Goal: Task Accomplishment & Management: Use online tool/utility

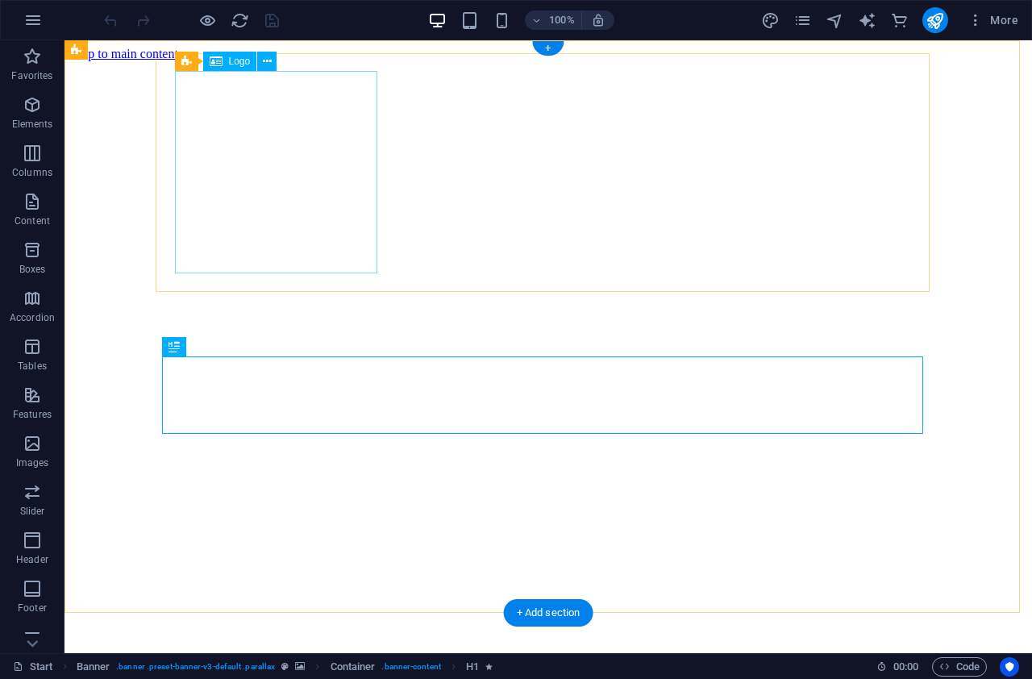
select select "priceAsc"
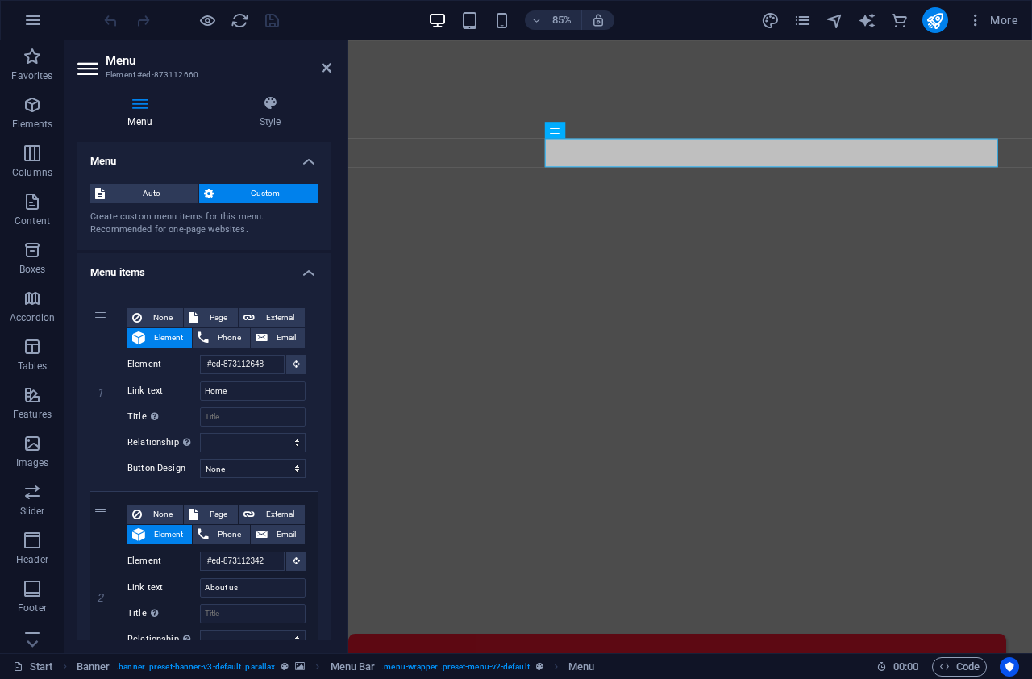
click at [320, 70] on header "Menu Element #ed-873112660" at bounding box center [204, 61] width 254 height 42
click at [330, 70] on icon at bounding box center [327, 67] width 10 height 13
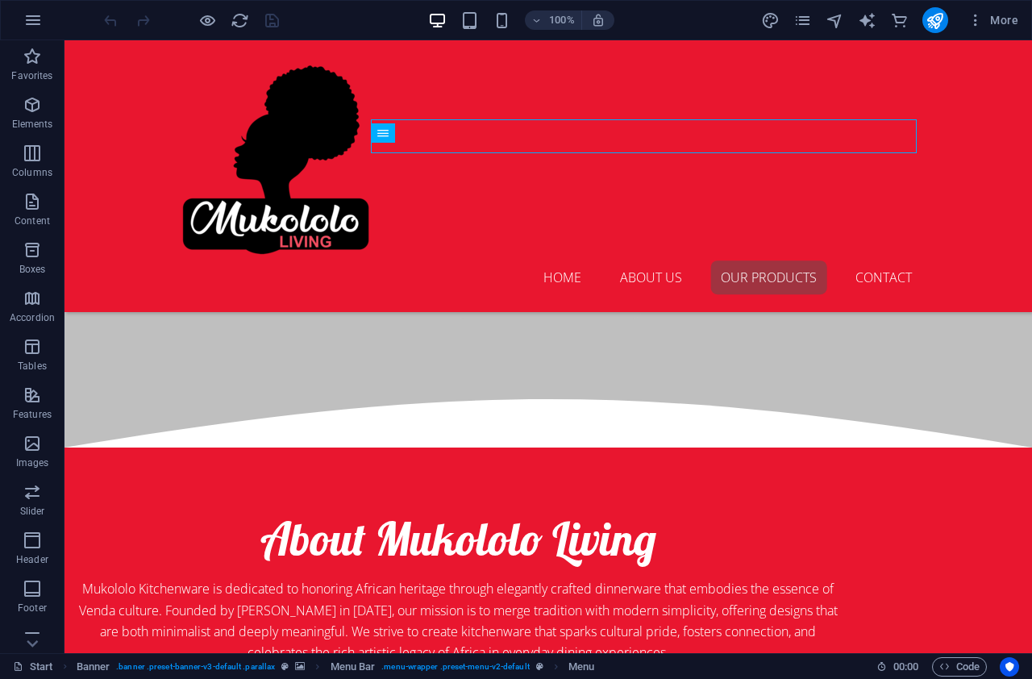
scroll to position [814, 0]
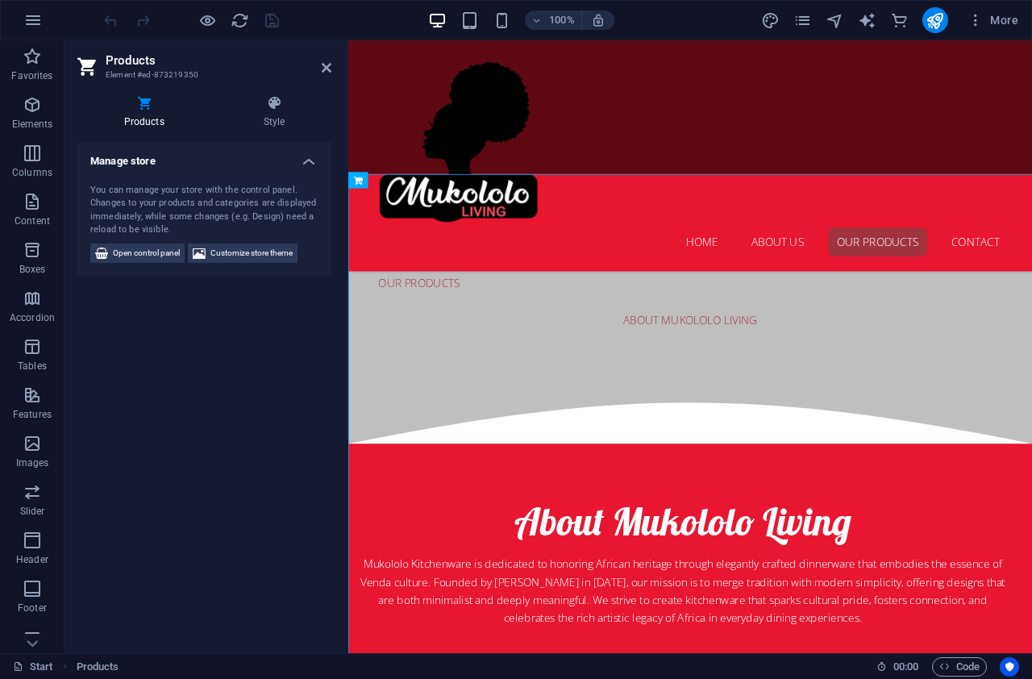
scroll to position [831, 0]
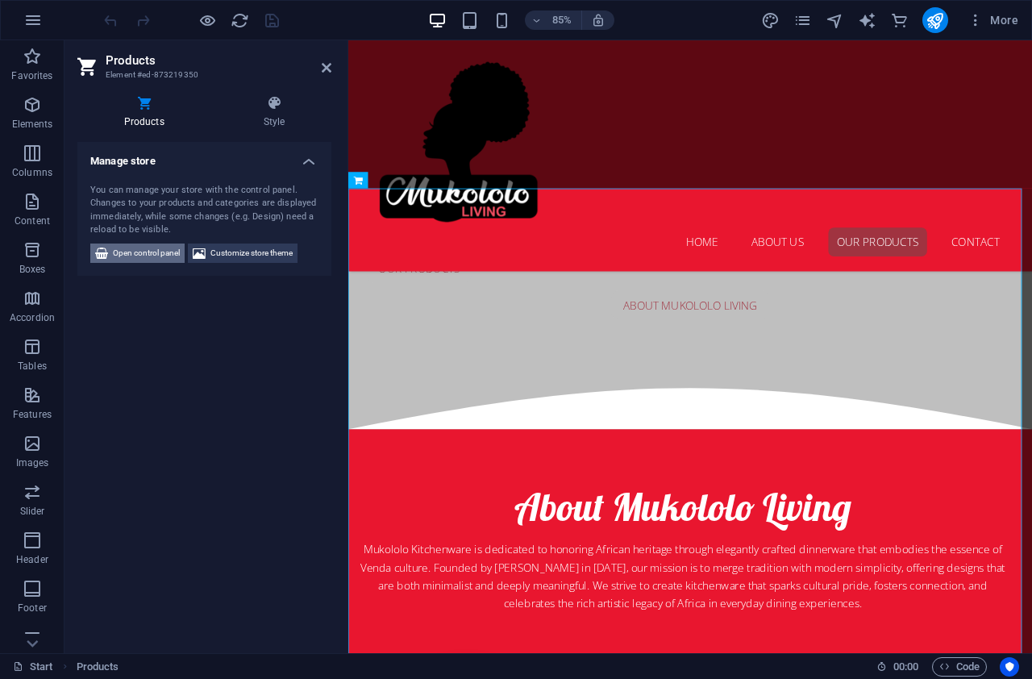
click at [154, 255] on span "Open control panel" at bounding box center [146, 252] width 67 height 19
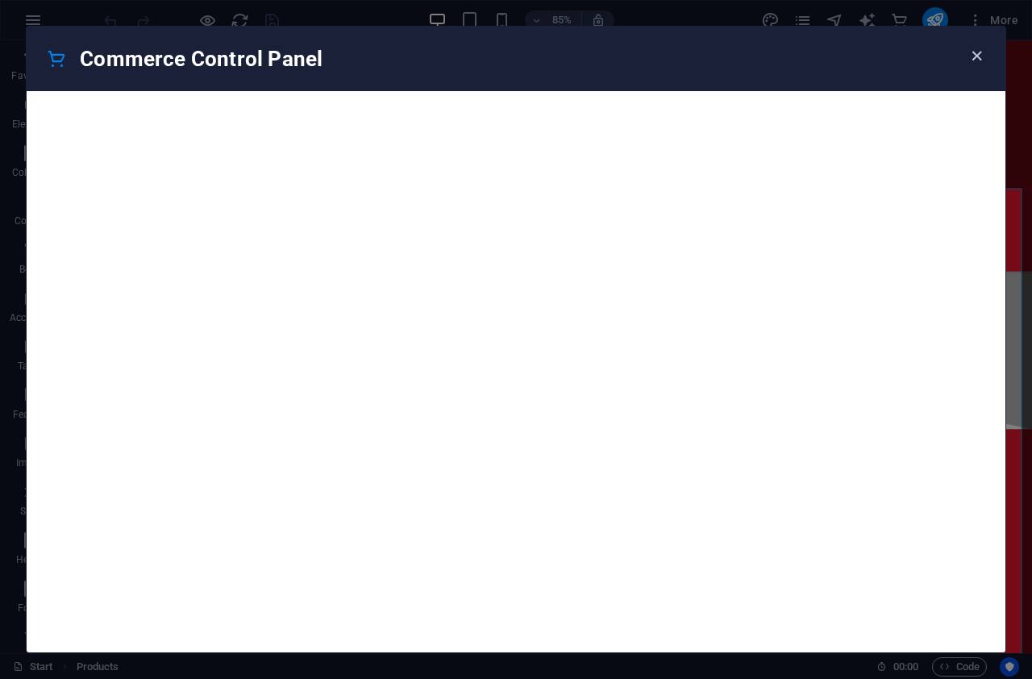
click at [975, 60] on icon "button" at bounding box center [976, 56] width 19 height 19
select select "priceAsc"
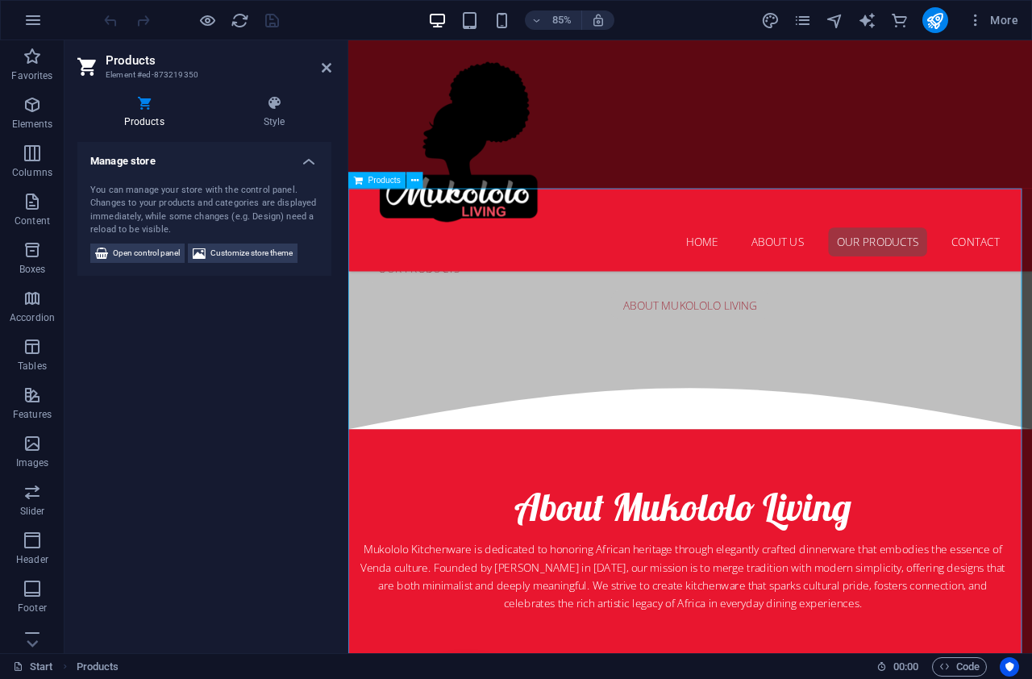
click at [256, 254] on span "Customize store theme" at bounding box center [251, 252] width 82 height 19
select select "px"
select select "300"
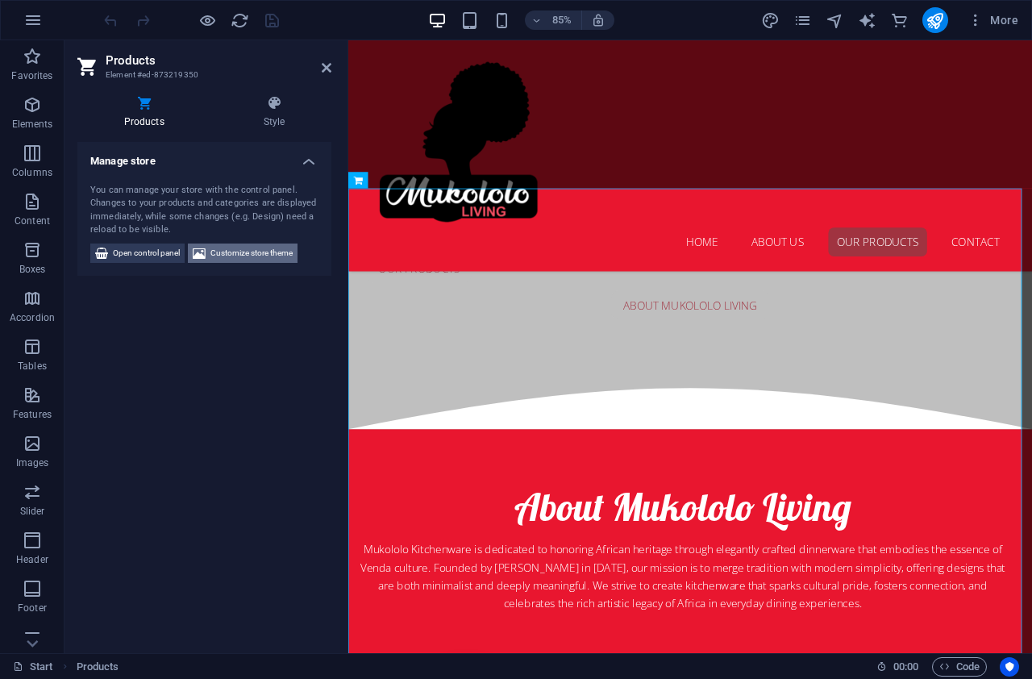
select select "px"
select select "rem"
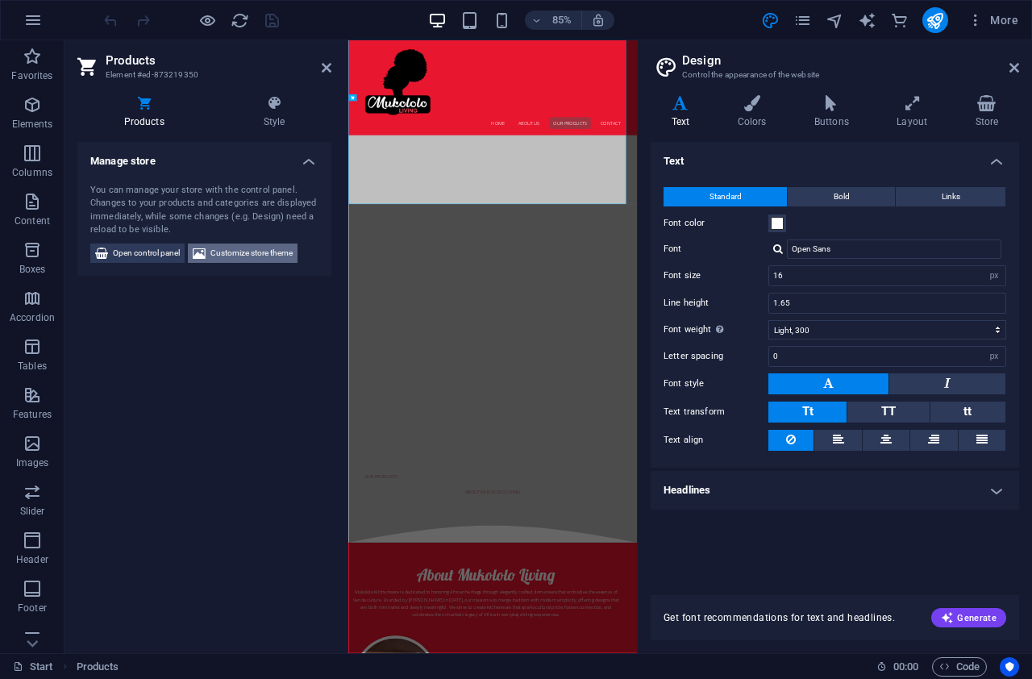
scroll to position [1655, 0]
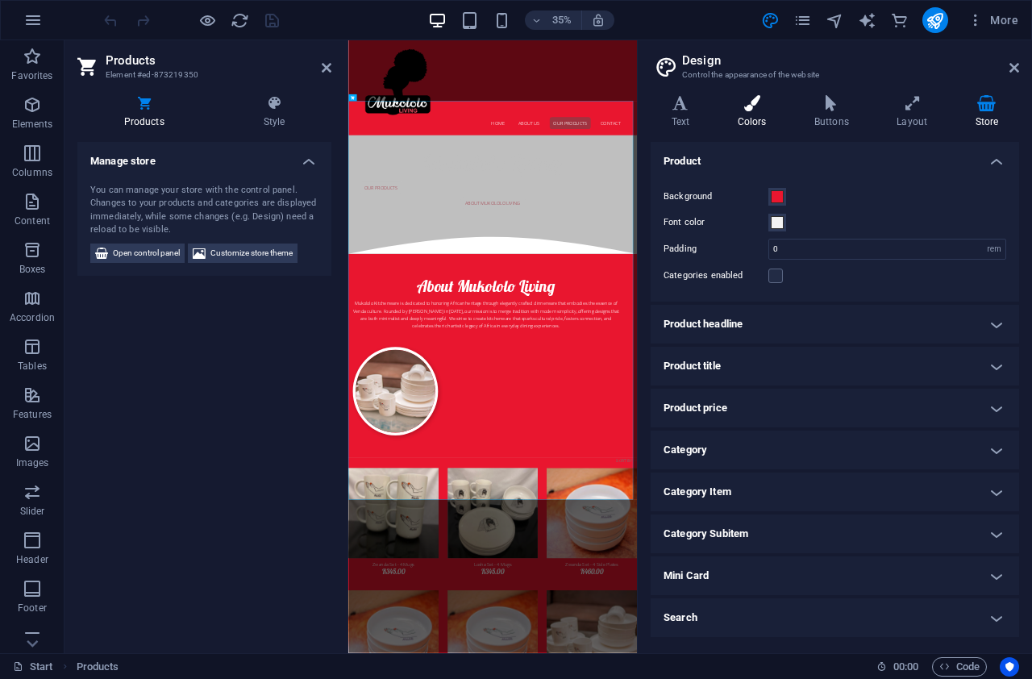
click at [762, 107] on icon at bounding box center [752, 103] width 70 height 16
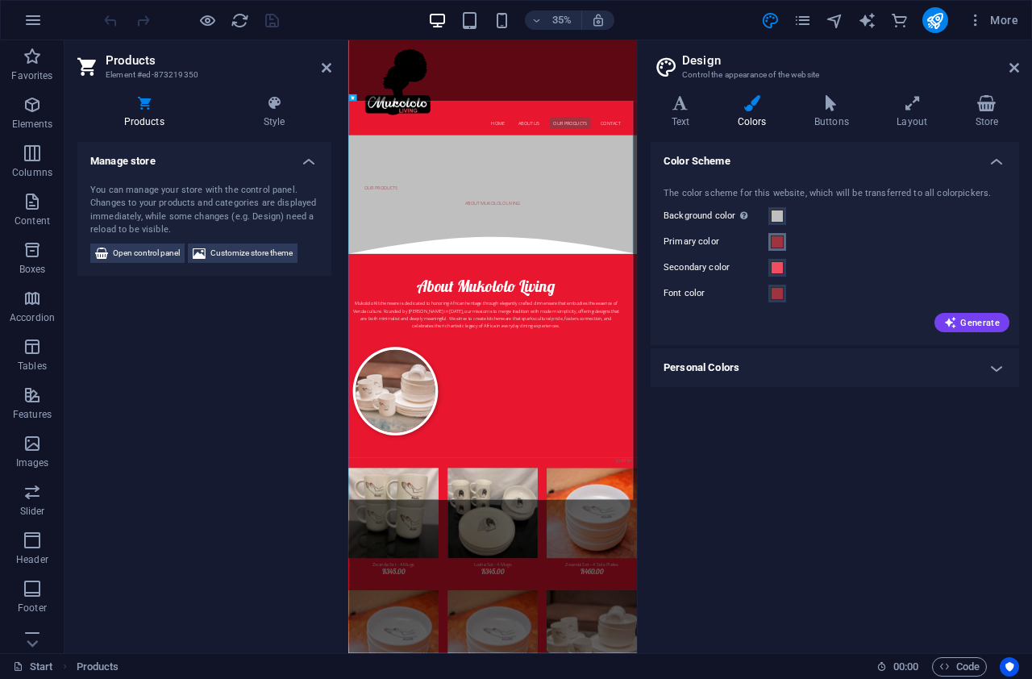
click at [773, 243] on span at bounding box center [777, 241] width 13 height 13
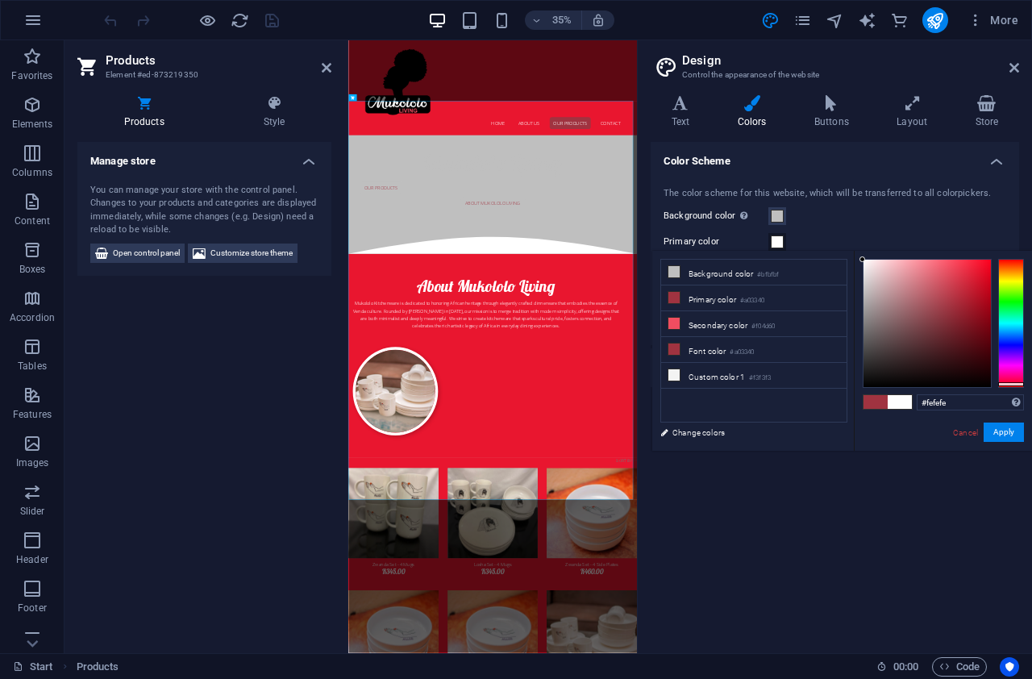
type input "#ffffff"
drag, startPoint x: 871, startPoint y: 268, endPoint x: 860, endPoint y: 257, distance: 15.4
click at [863, 260] on div at bounding box center [926, 323] width 127 height 127
click at [1004, 438] on button "Apply" at bounding box center [1003, 431] width 40 height 19
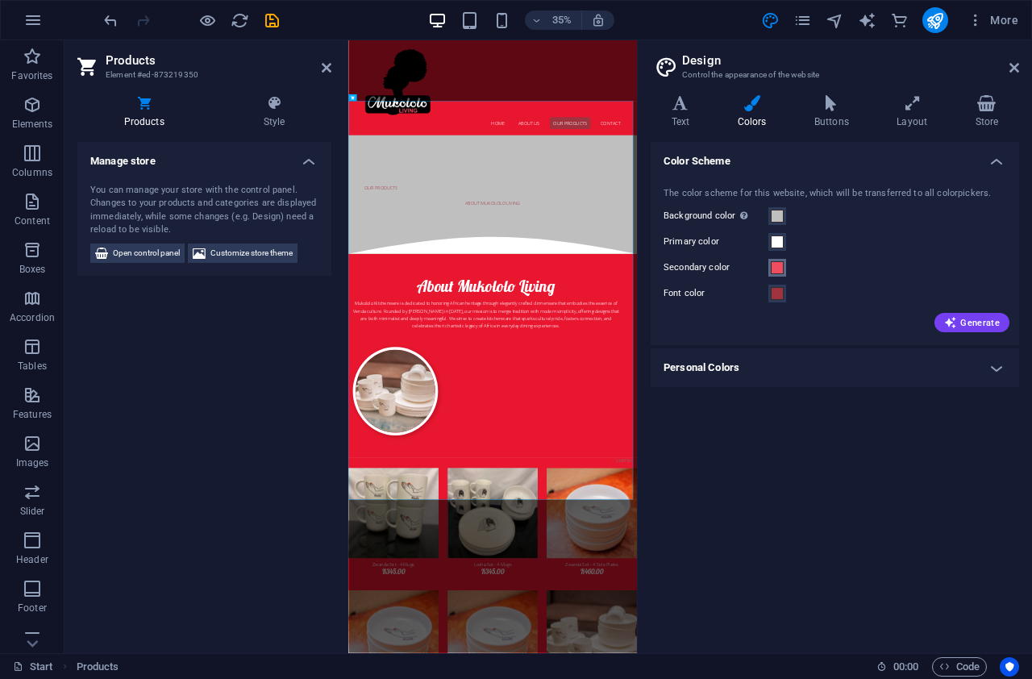
click at [773, 269] on span at bounding box center [777, 267] width 13 height 13
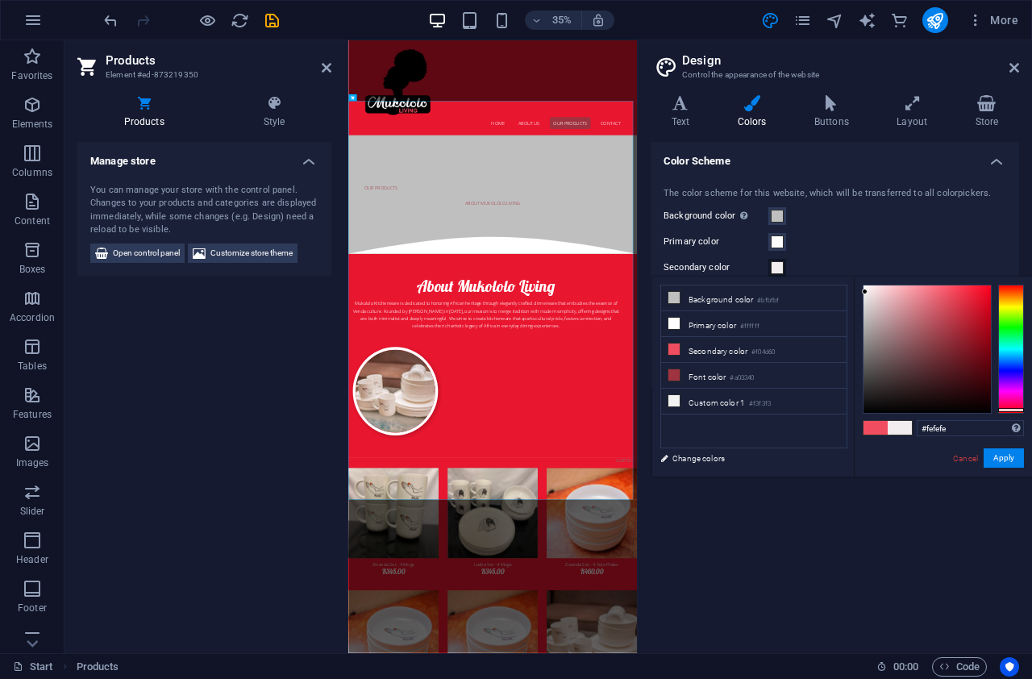
type input "#ffffff"
drag, startPoint x: 866, startPoint y: 293, endPoint x: 860, endPoint y: 285, distance: 9.8
click at [863, 285] on div at bounding box center [926, 348] width 127 height 127
click at [1007, 458] on button "Apply" at bounding box center [1003, 457] width 40 height 19
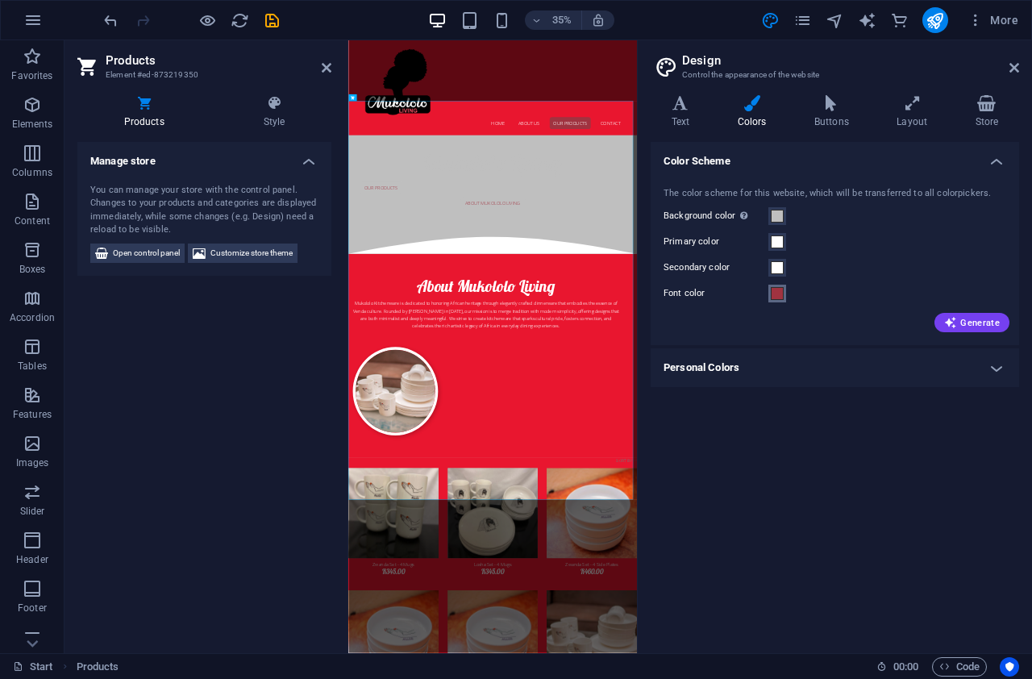
click at [775, 290] on span at bounding box center [777, 293] width 13 height 13
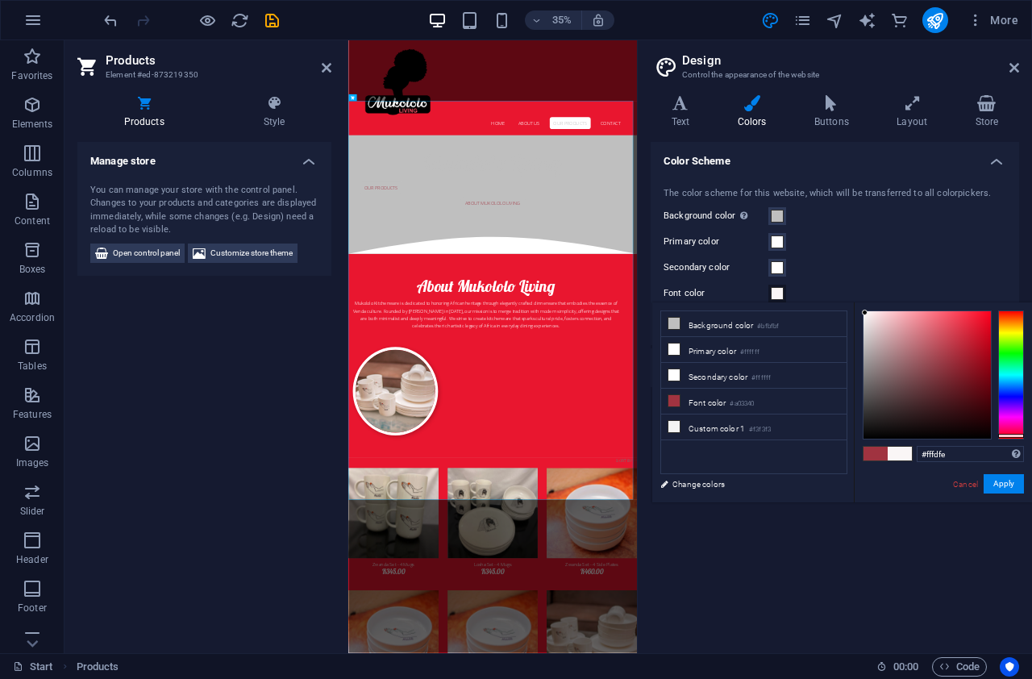
type input "#ffffff"
drag, startPoint x: 865, startPoint y: 316, endPoint x: 862, endPoint y: 306, distance: 10.0
click at [863, 311] on div at bounding box center [926, 374] width 127 height 127
click at [1014, 481] on button "Apply" at bounding box center [1003, 483] width 40 height 19
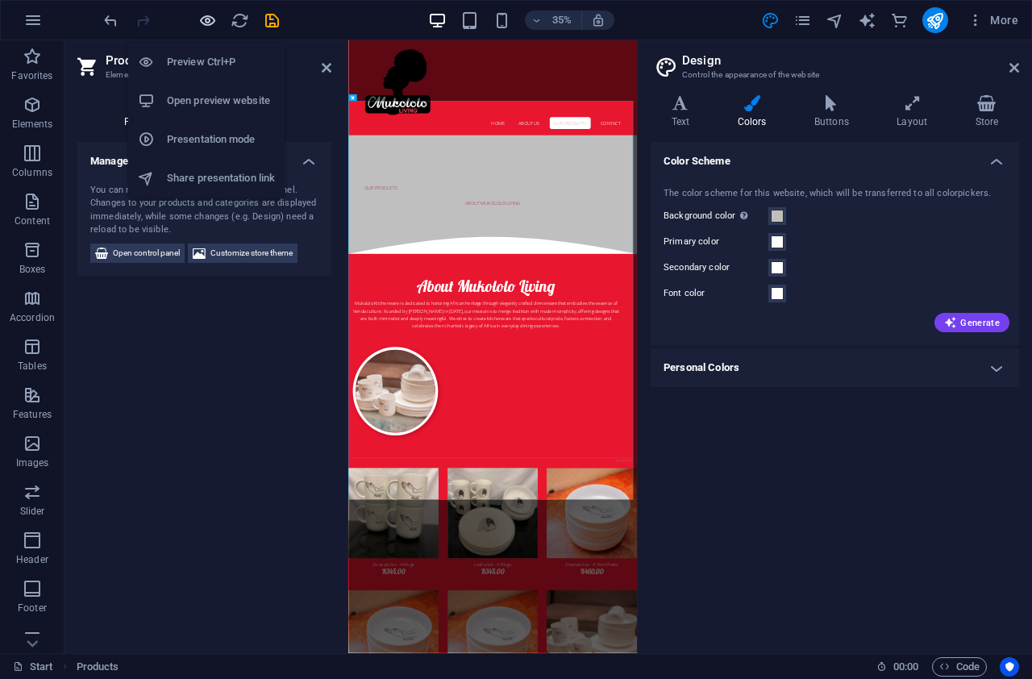
click at [212, 27] on icon "button" at bounding box center [207, 20] width 19 height 19
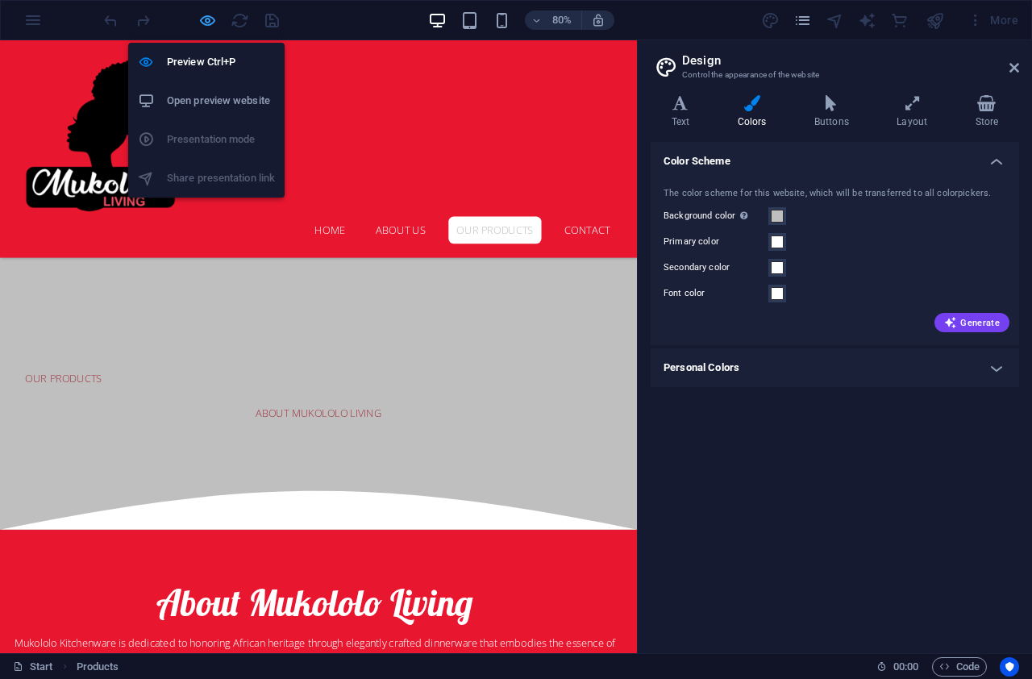
scroll to position [867, 0]
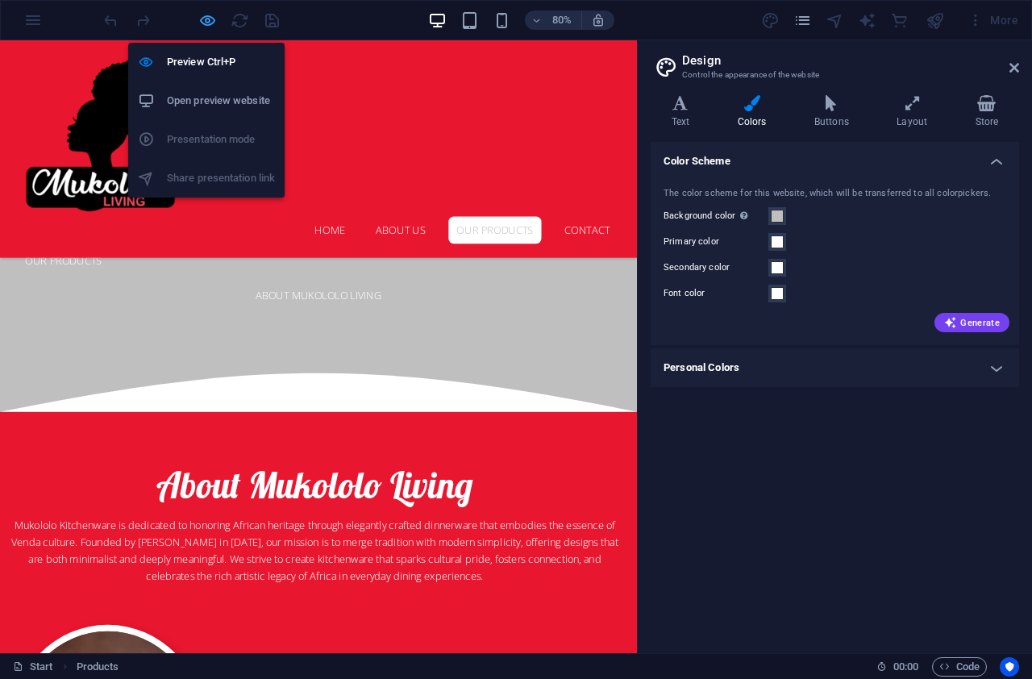
click at [208, 20] on icon "button" at bounding box center [207, 20] width 19 height 19
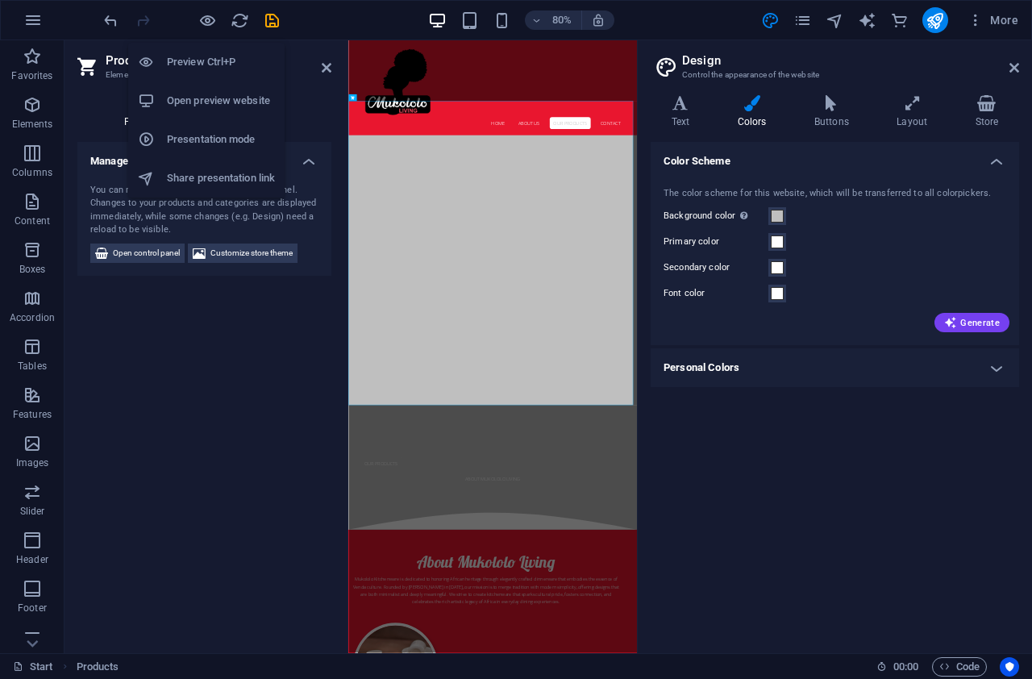
scroll to position [1655, 0]
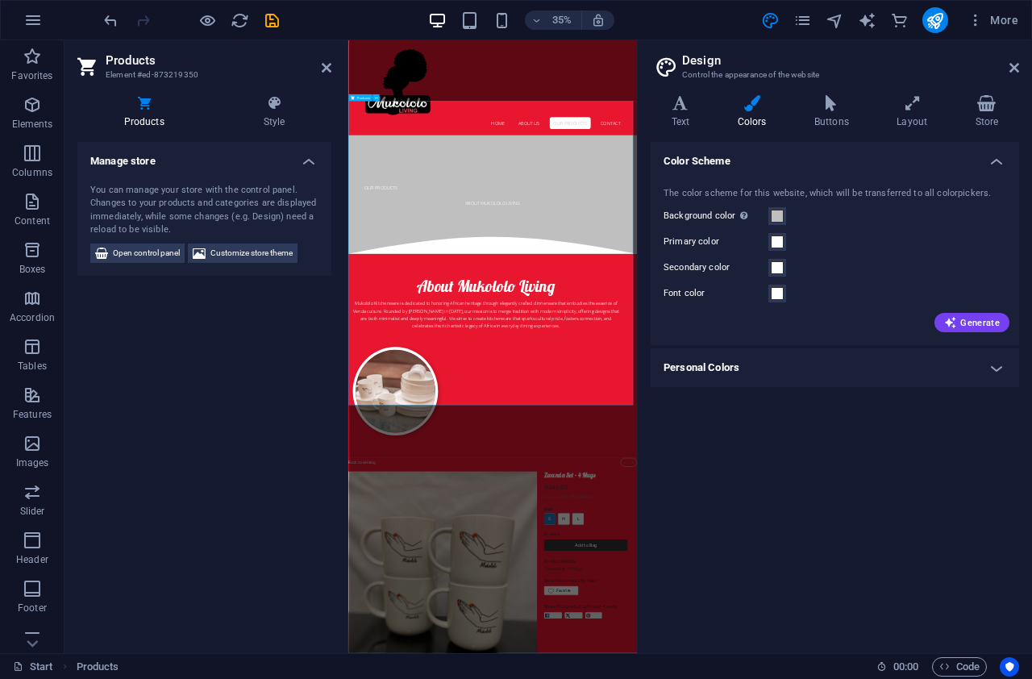
click at [677, 110] on icon at bounding box center [681, 103] width 60 height 16
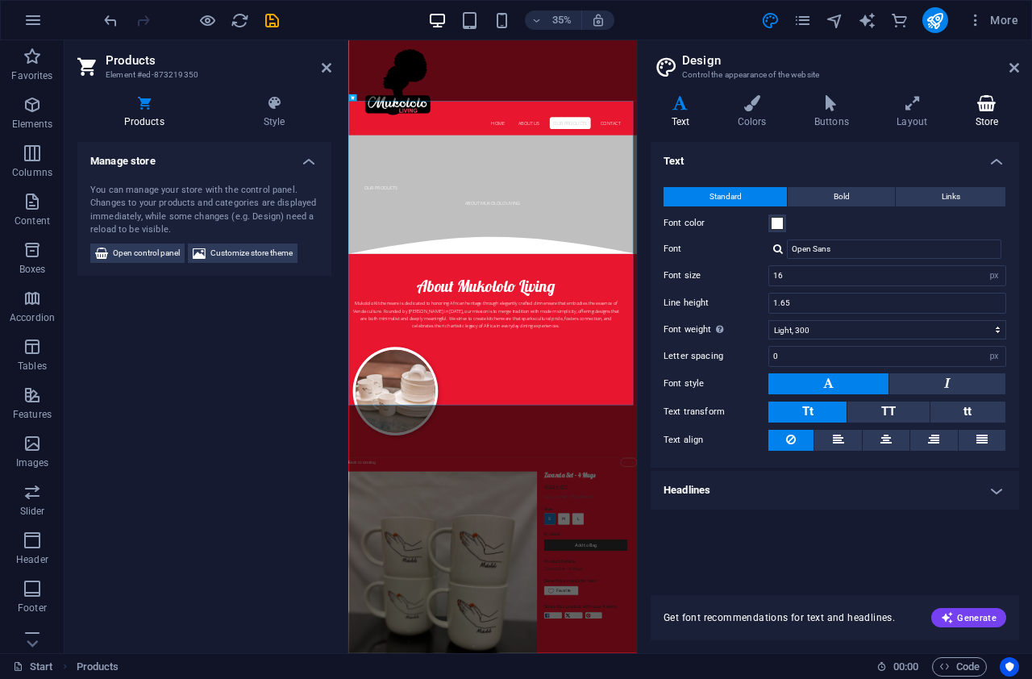
click at [971, 102] on icon at bounding box center [986, 103] width 64 height 16
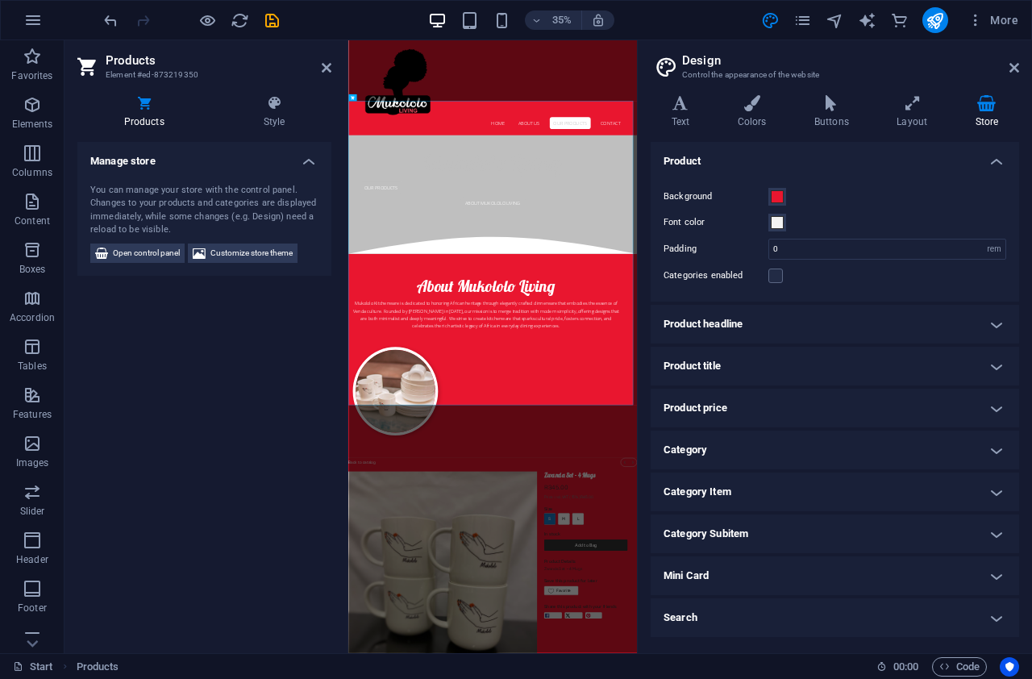
click at [993, 322] on h4 "Product headline" at bounding box center [835, 324] width 368 height 39
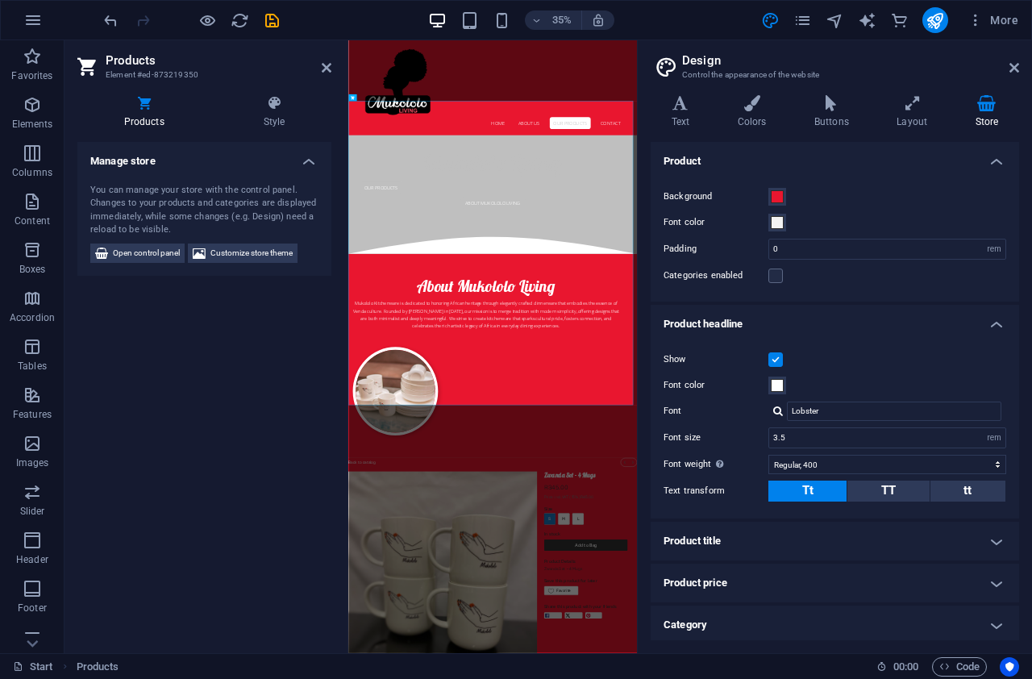
click at [812, 538] on h4 "Product title" at bounding box center [835, 541] width 368 height 39
click at [778, 573] on span at bounding box center [777, 576] width 13 height 13
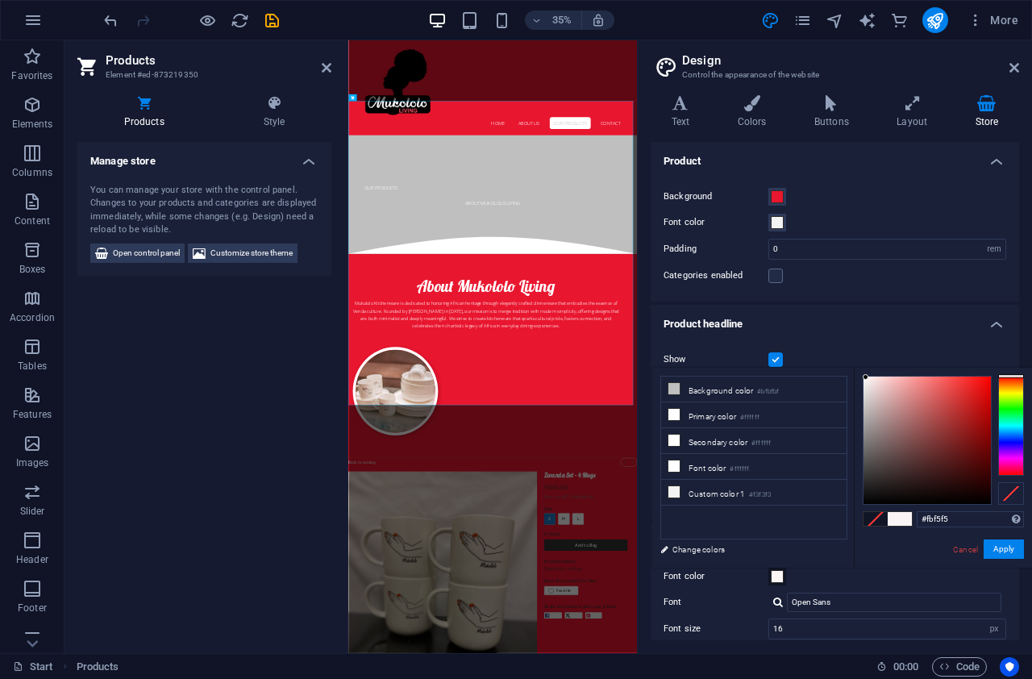
type input "#fdf6f6"
click at [866, 376] on div at bounding box center [926, 439] width 127 height 127
click at [988, 550] on button "Apply" at bounding box center [1003, 548] width 40 height 19
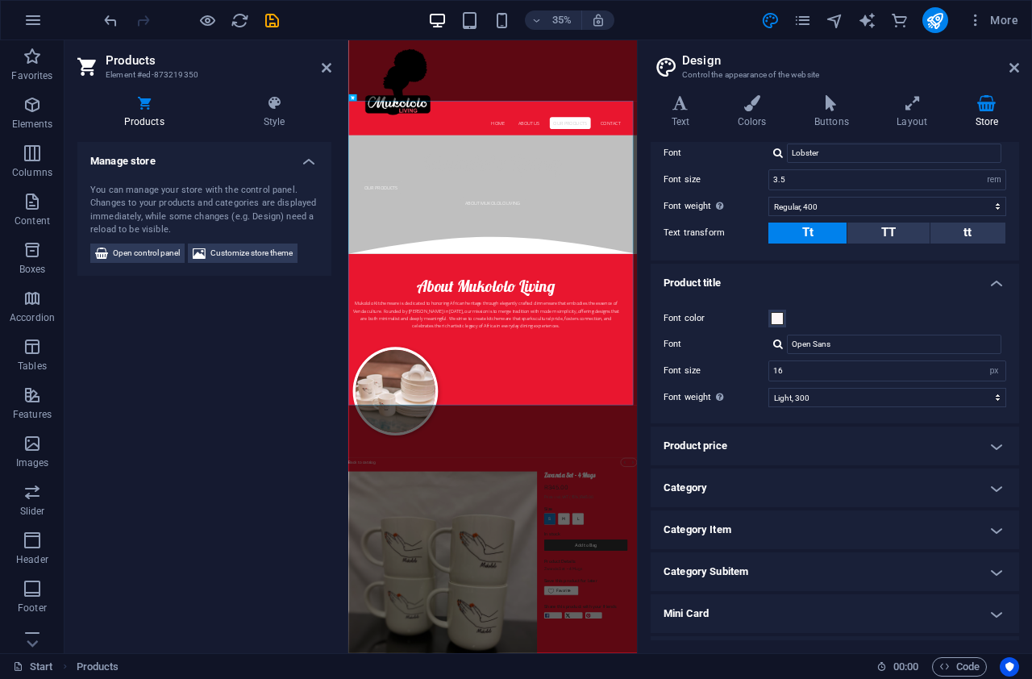
scroll to position [293, 0]
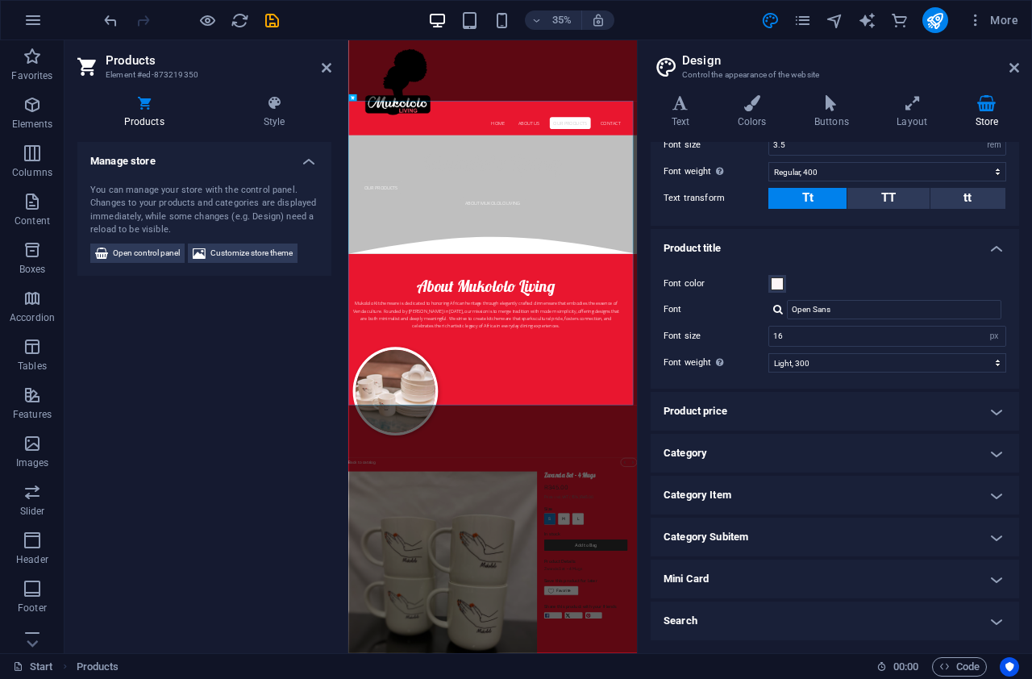
click at [987, 412] on h4 "Product price" at bounding box center [835, 411] width 368 height 39
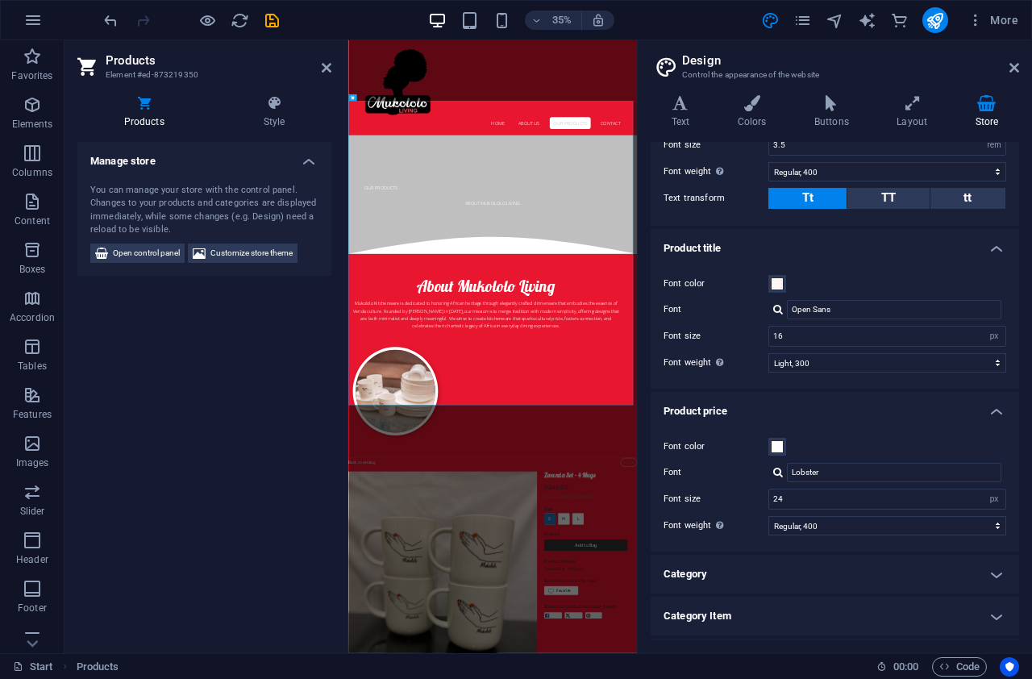
click at [997, 575] on h4 "Category" at bounding box center [835, 574] width 368 height 39
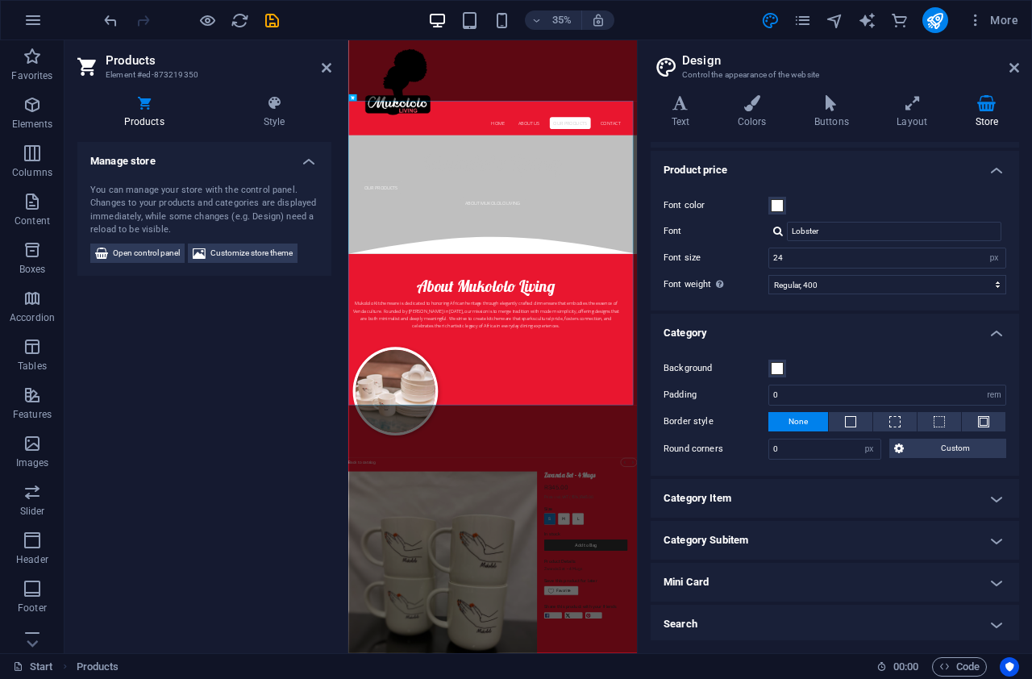
scroll to position [537, 0]
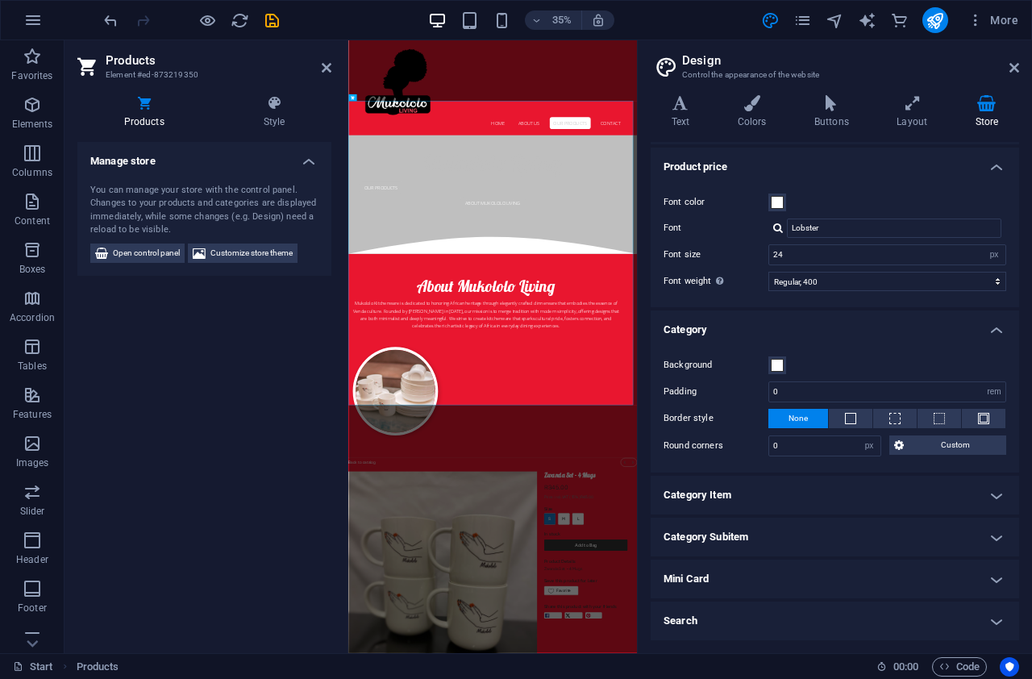
click at [991, 535] on h4 "Category Subitem" at bounding box center [835, 536] width 368 height 39
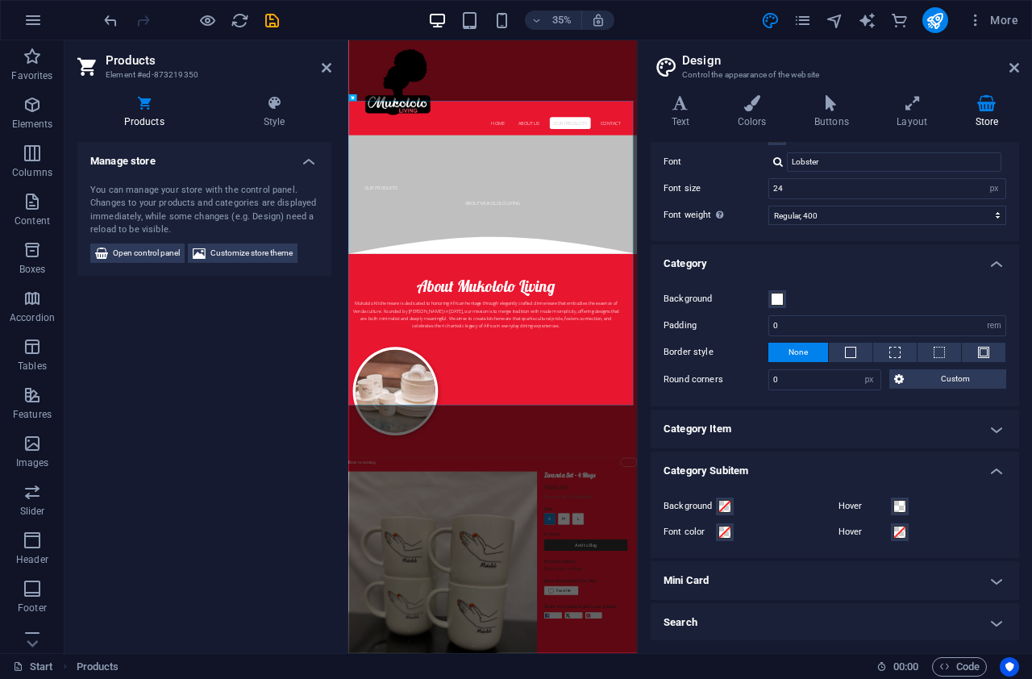
scroll to position [605, 0]
click at [725, 535] on span at bounding box center [724, 530] width 13 height 13
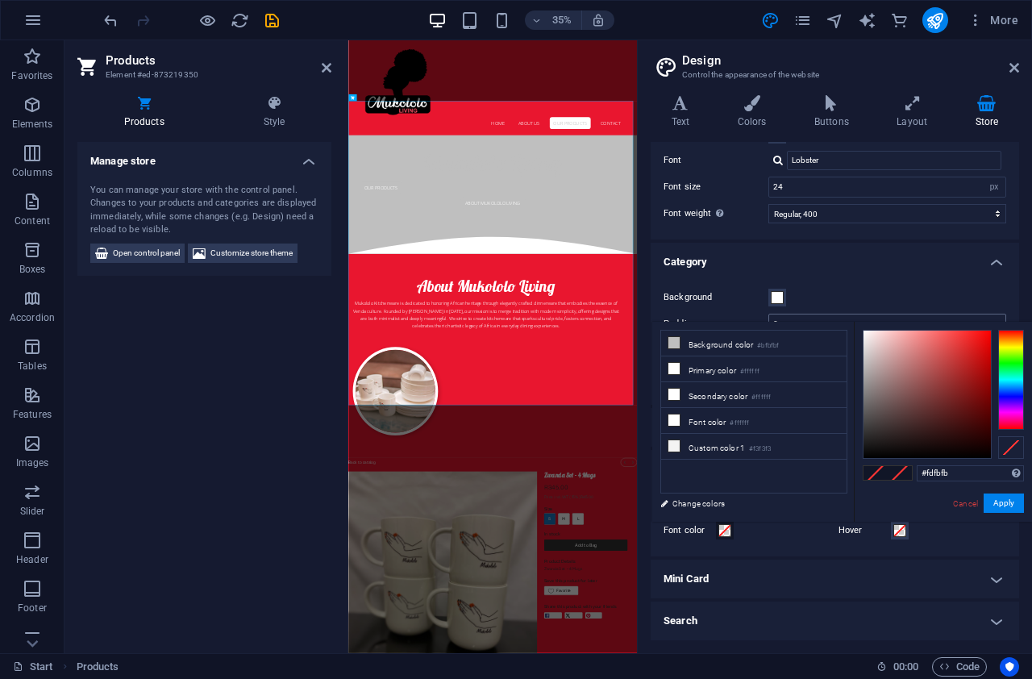
type input "#ffffff"
drag, startPoint x: 863, startPoint y: 330, endPoint x: 858, endPoint y: 318, distance: 13.0
click at [858, 318] on body "[DOMAIN_NAME] Start Favorites Elements Columns Content Boxes Accordion Tables F…" at bounding box center [516, 339] width 1032 height 679
click at [1006, 506] on button "Apply" at bounding box center [1003, 502] width 40 height 19
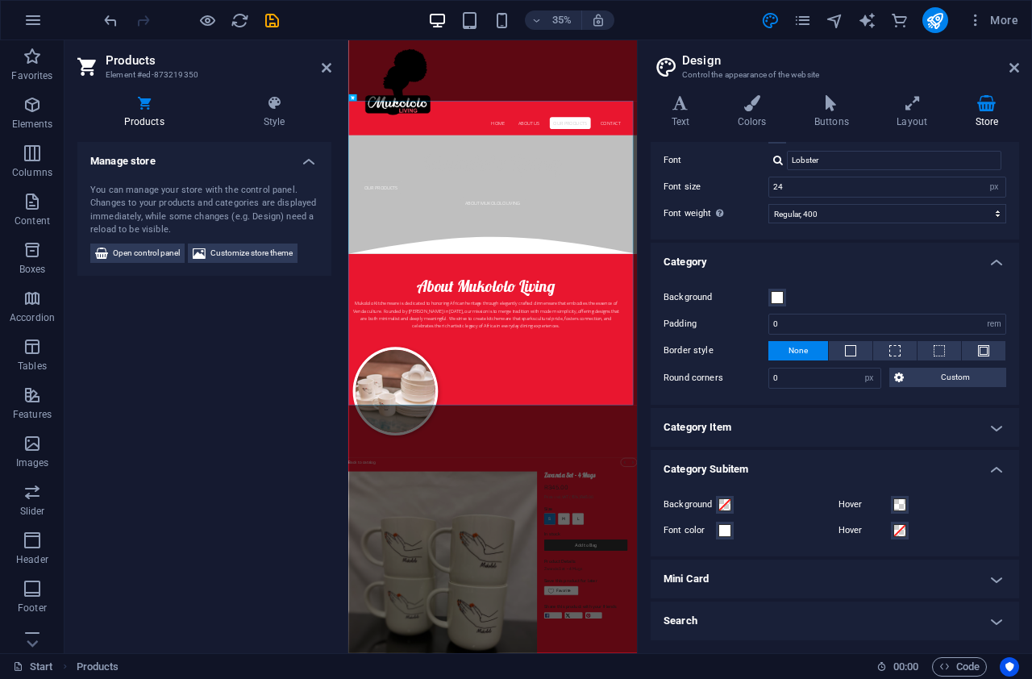
click at [988, 574] on h4 "Mini Card" at bounding box center [835, 578] width 368 height 39
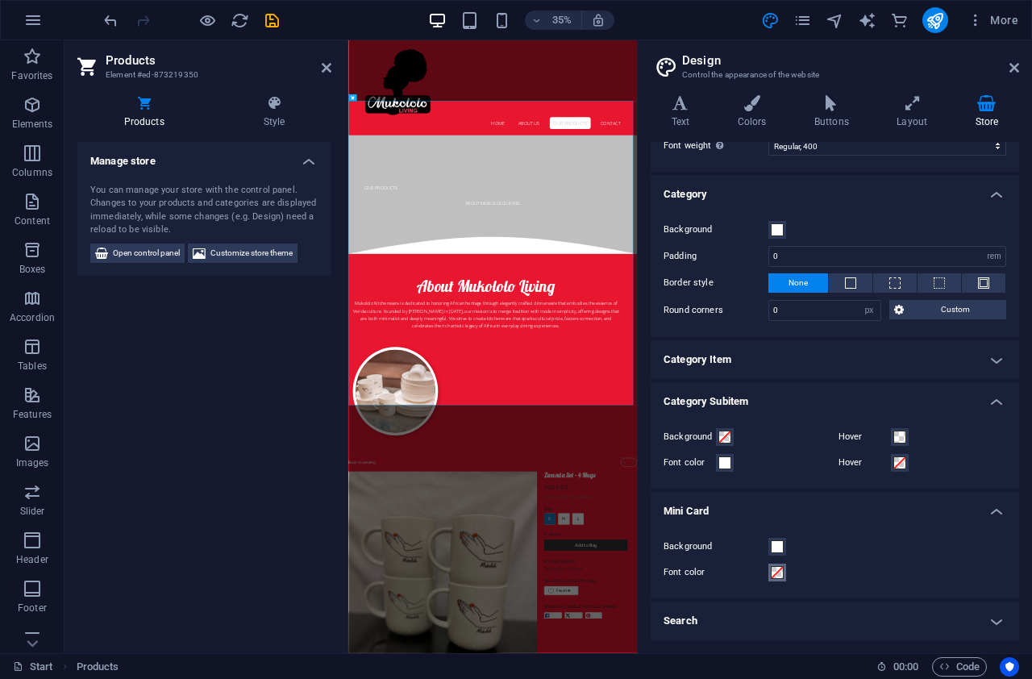
click at [777, 573] on span at bounding box center [777, 572] width 13 height 13
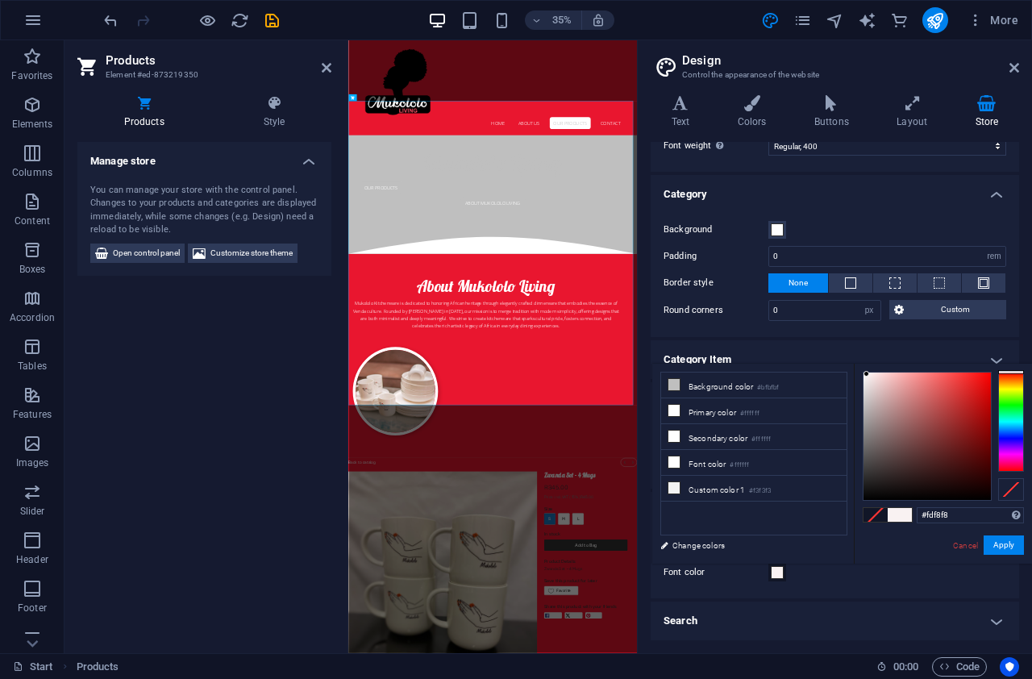
type input "#ffffff"
drag, startPoint x: 867, startPoint y: 374, endPoint x: 858, endPoint y: 368, distance: 10.3
click at [858, 368] on div "#ffffff Supported formats #0852ed rgb(8, 82, 237) rgba(8, 82, 237, 90%) hsv(221…" at bounding box center [943, 581] width 178 height 434
click at [995, 548] on button "Apply" at bounding box center [1003, 544] width 40 height 19
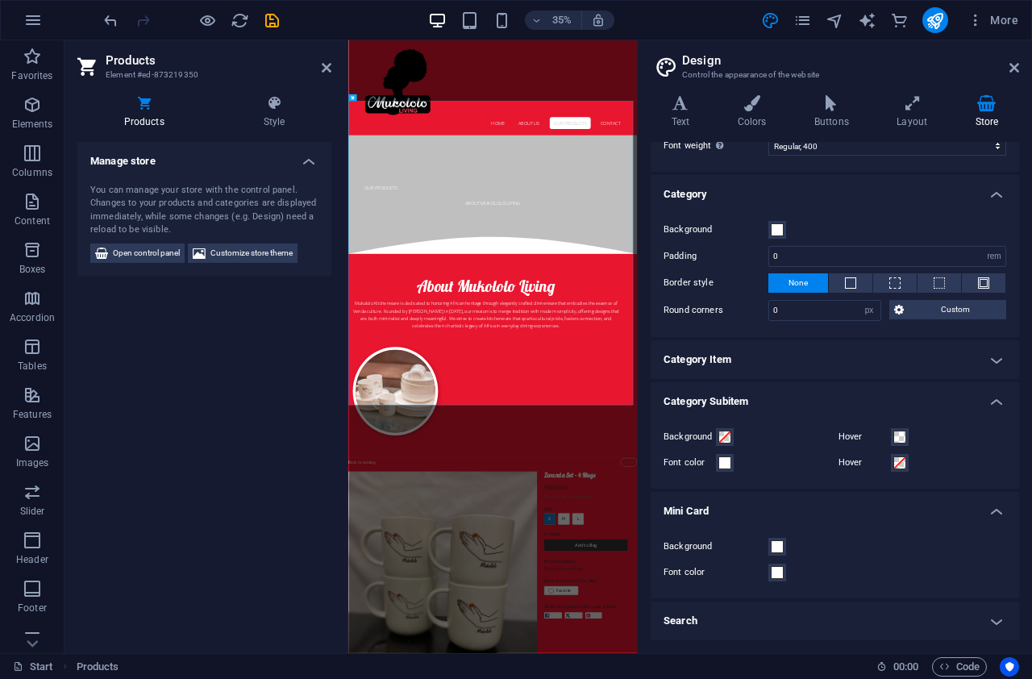
click at [988, 621] on h4 "Search" at bounding box center [835, 620] width 368 height 39
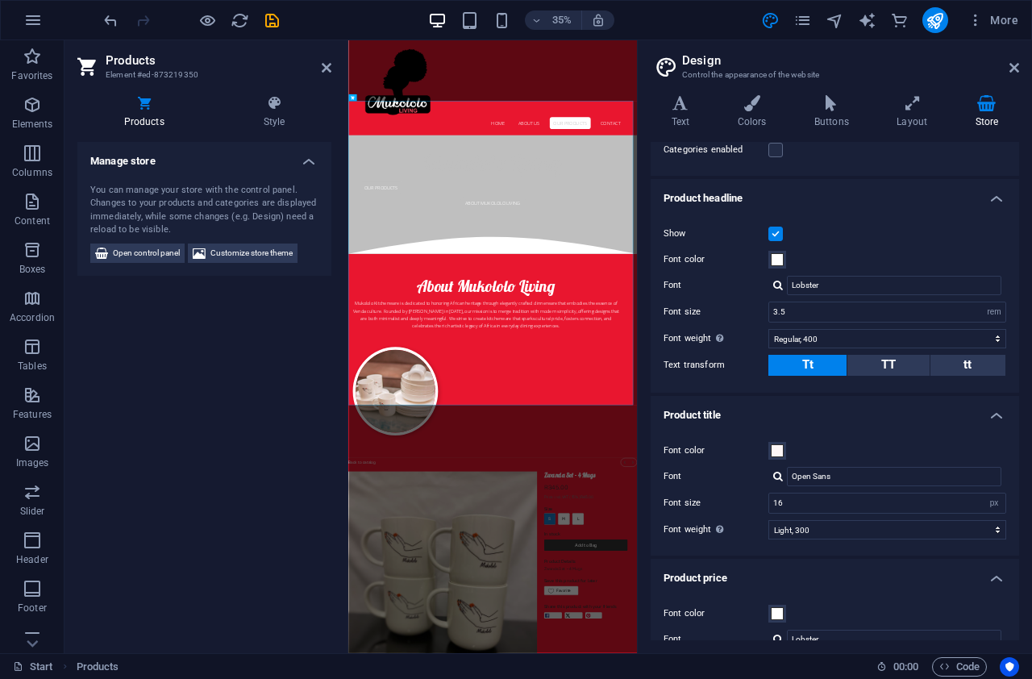
scroll to position [0, 0]
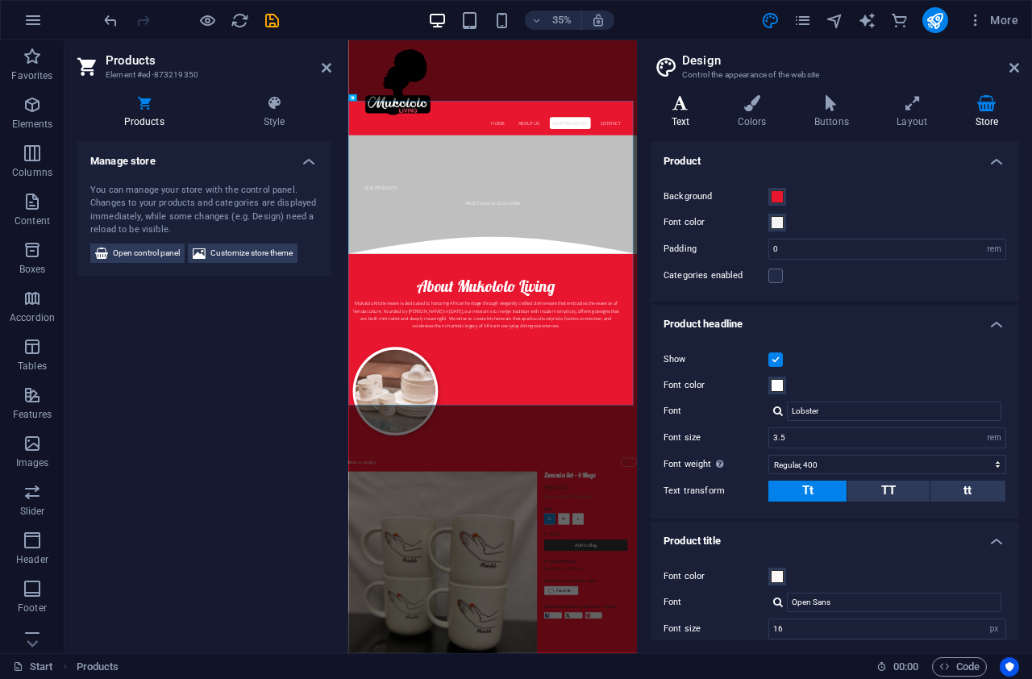
click at [686, 102] on icon at bounding box center [681, 103] width 60 height 16
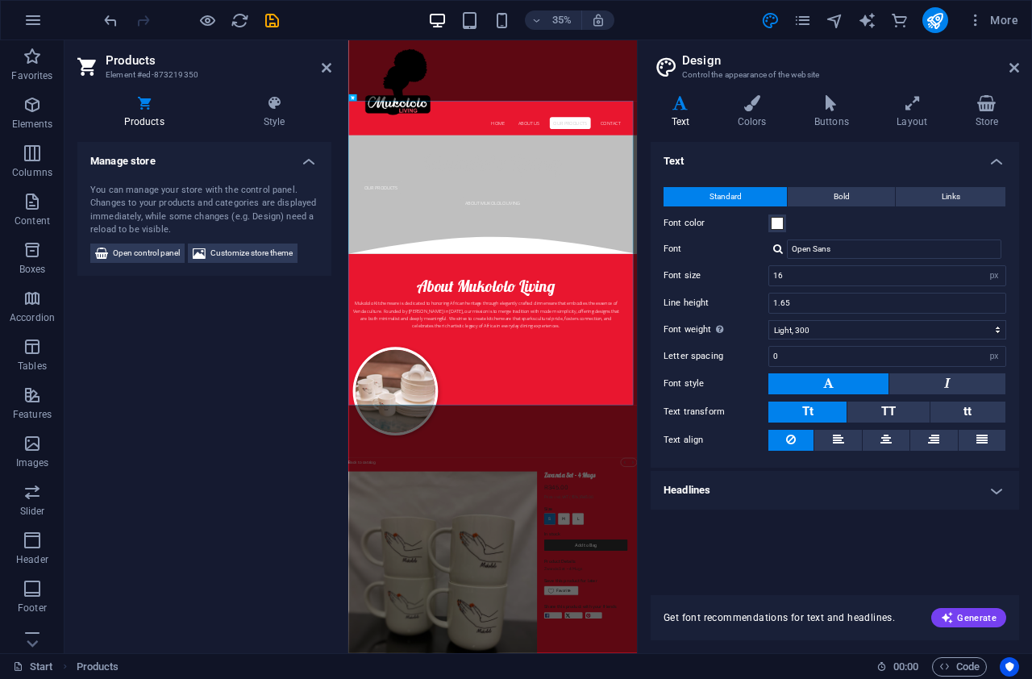
click at [999, 492] on h4 "Headlines" at bounding box center [835, 490] width 368 height 39
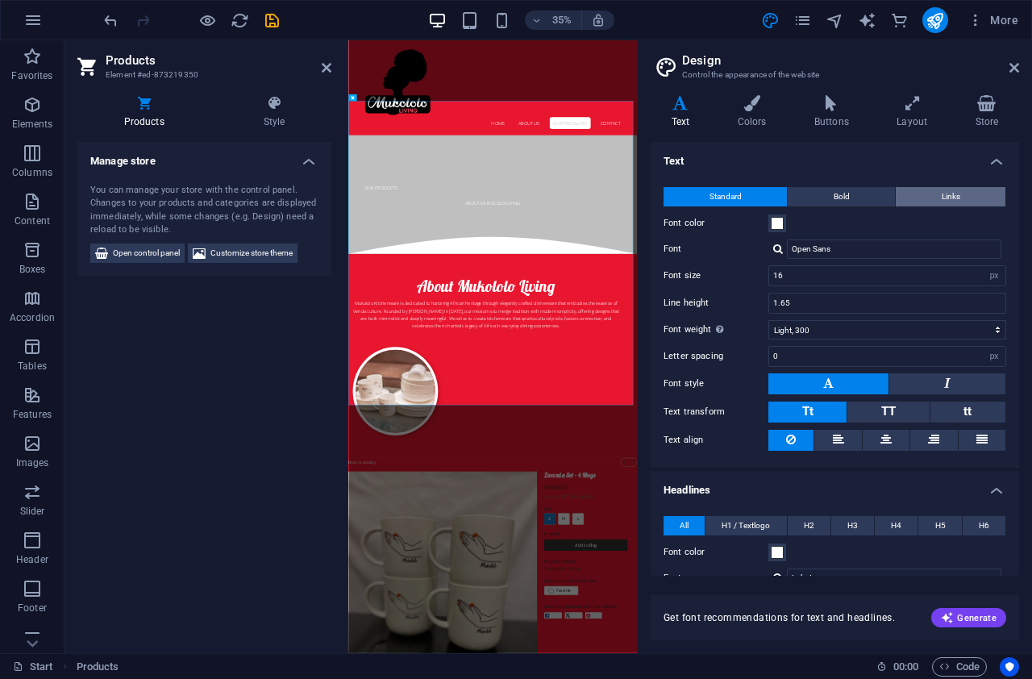
click at [934, 197] on button "Links" at bounding box center [951, 196] width 110 height 19
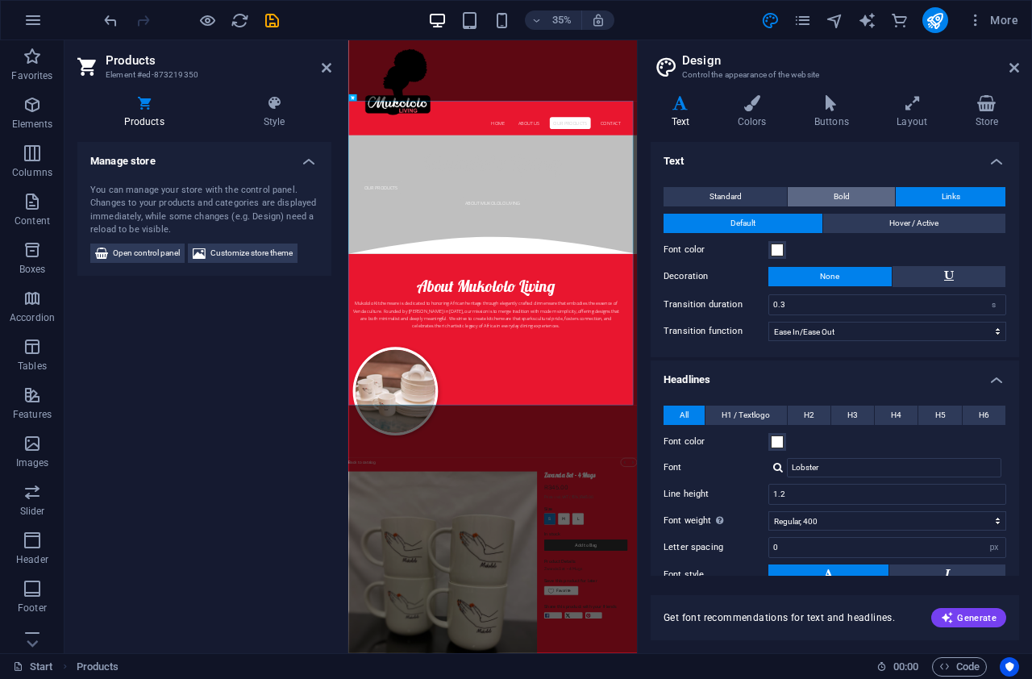
click at [876, 198] on button "Bold" at bounding box center [841, 196] width 107 height 19
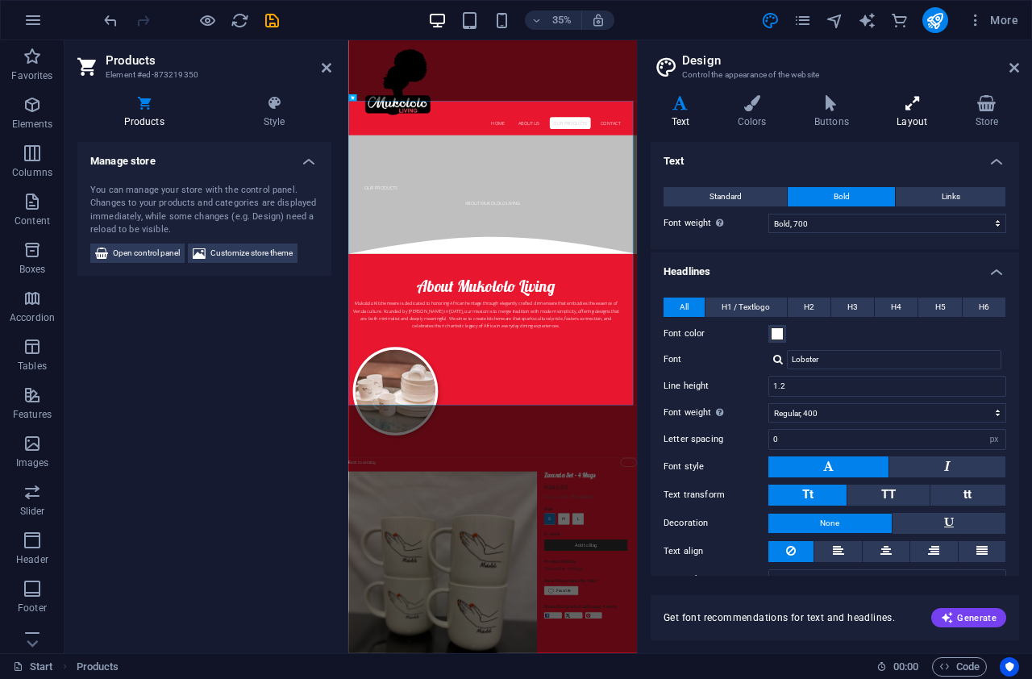
click at [908, 113] on h4 "Layout" at bounding box center [915, 112] width 78 height 34
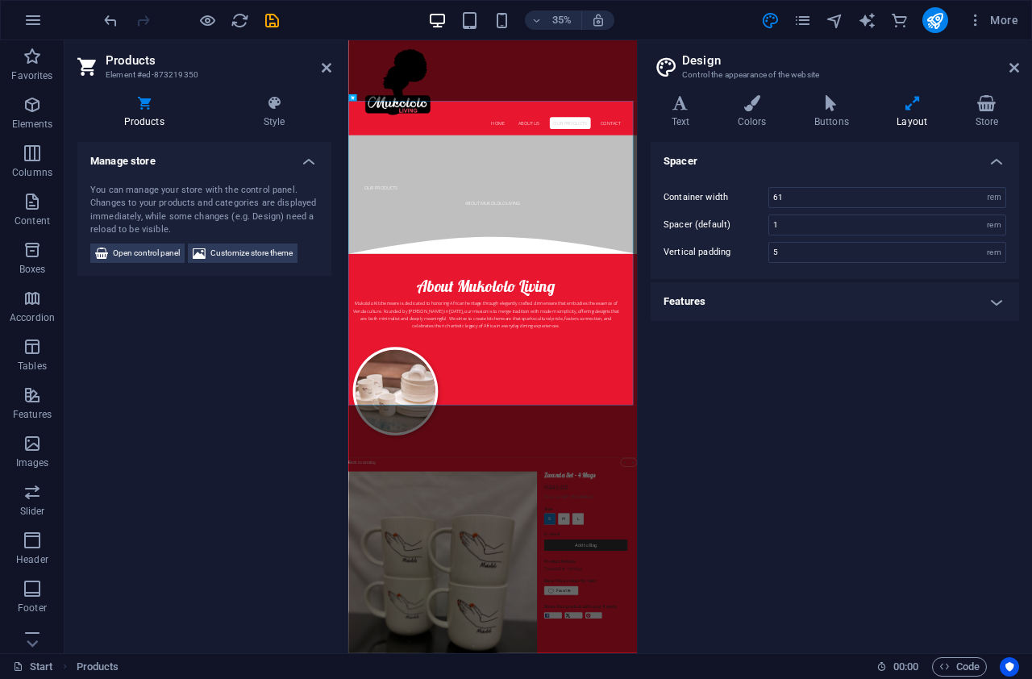
click at [994, 297] on h4 "Features" at bounding box center [835, 301] width 368 height 39
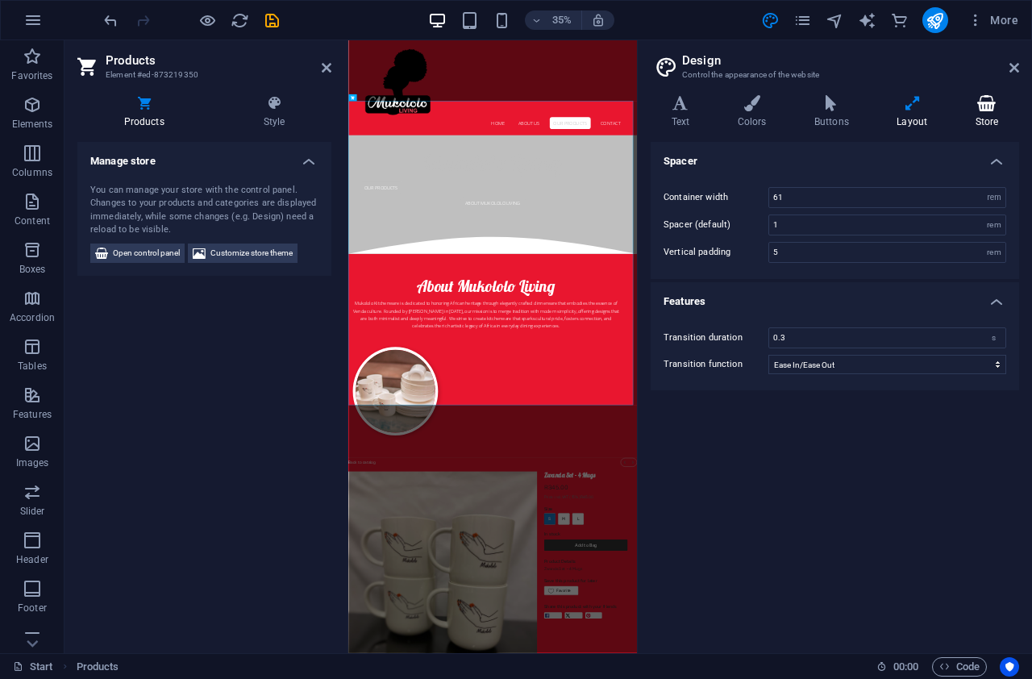
click at [983, 122] on h4 "Store" at bounding box center [986, 112] width 64 height 34
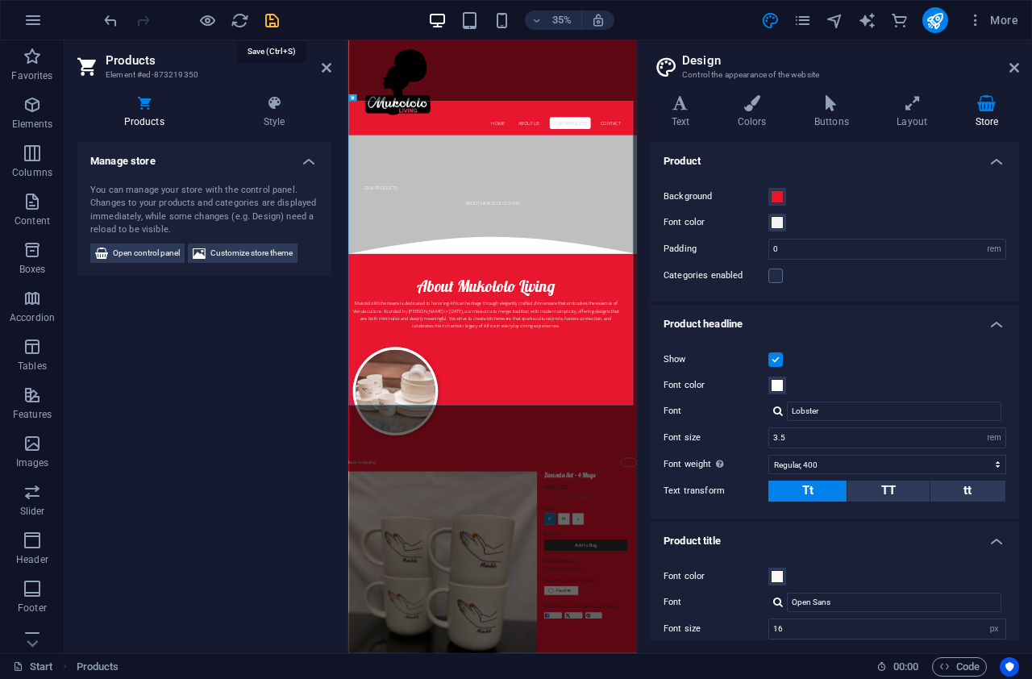
click at [276, 25] on icon "save" at bounding box center [272, 20] width 19 height 19
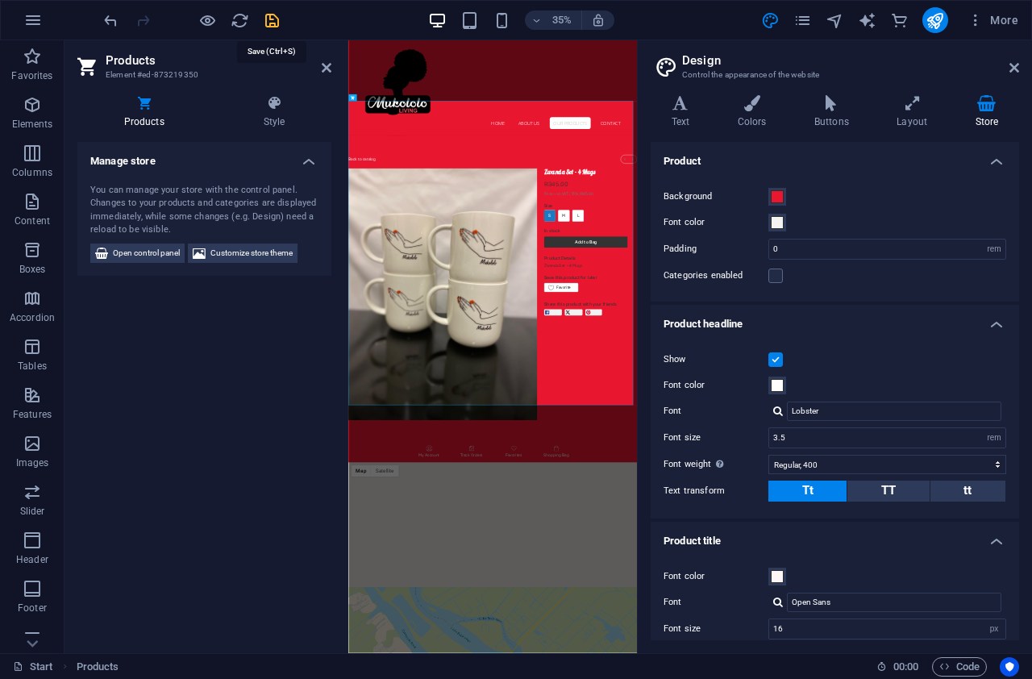
checkbox input "false"
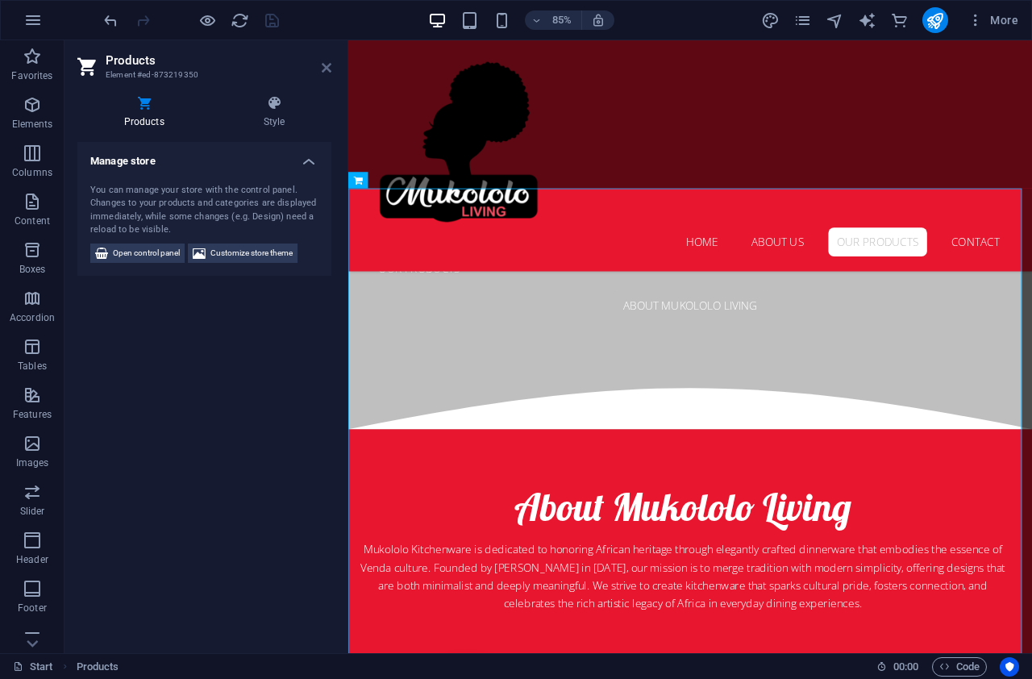
click at [323, 71] on icon at bounding box center [327, 67] width 10 height 13
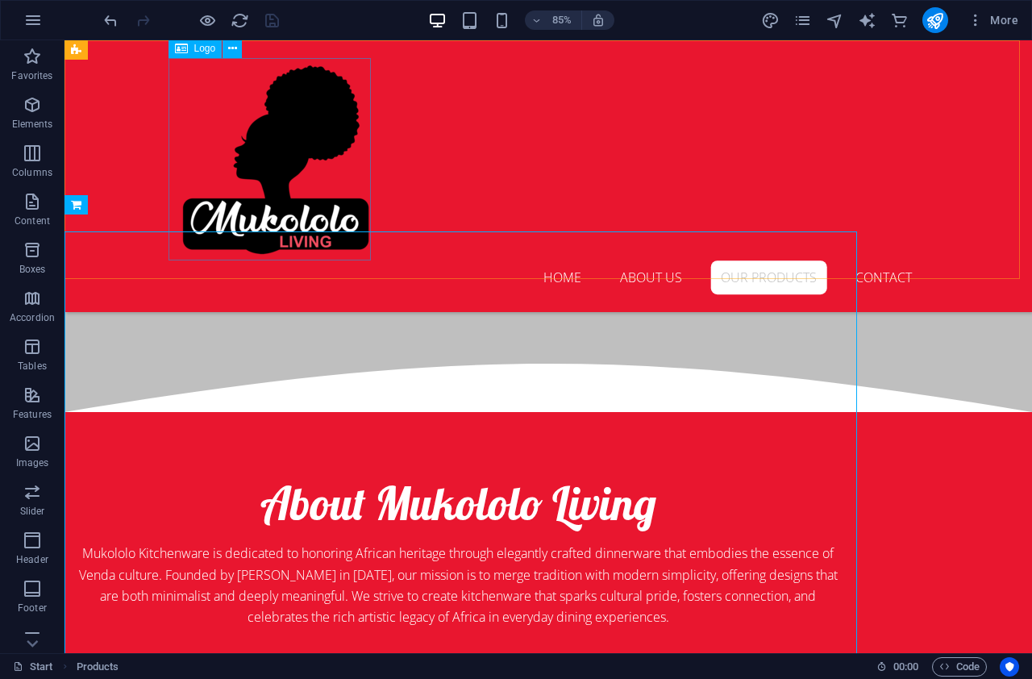
scroll to position [814, 0]
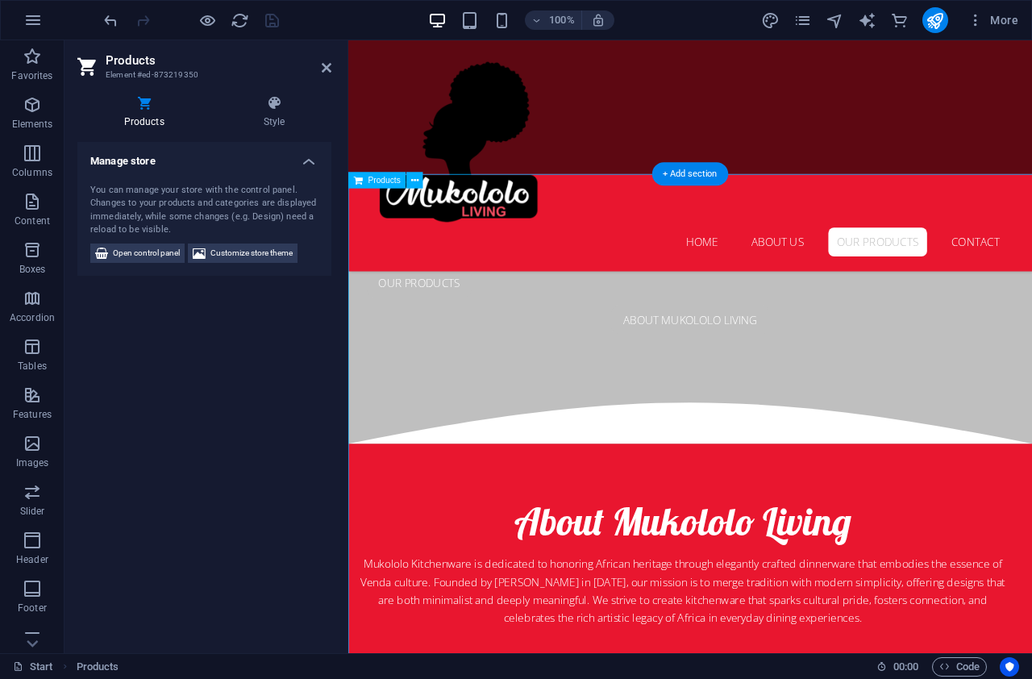
scroll to position [831, 0]
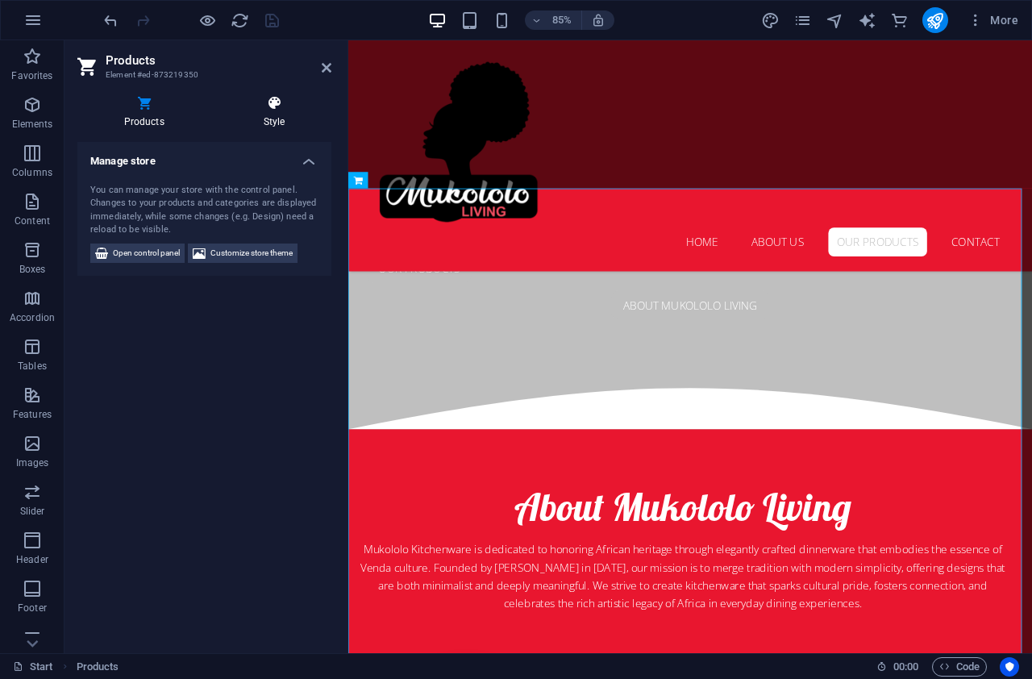
click at [273, 117] on h4 "Style" at bounding box center [274, 112] width 114 height 34
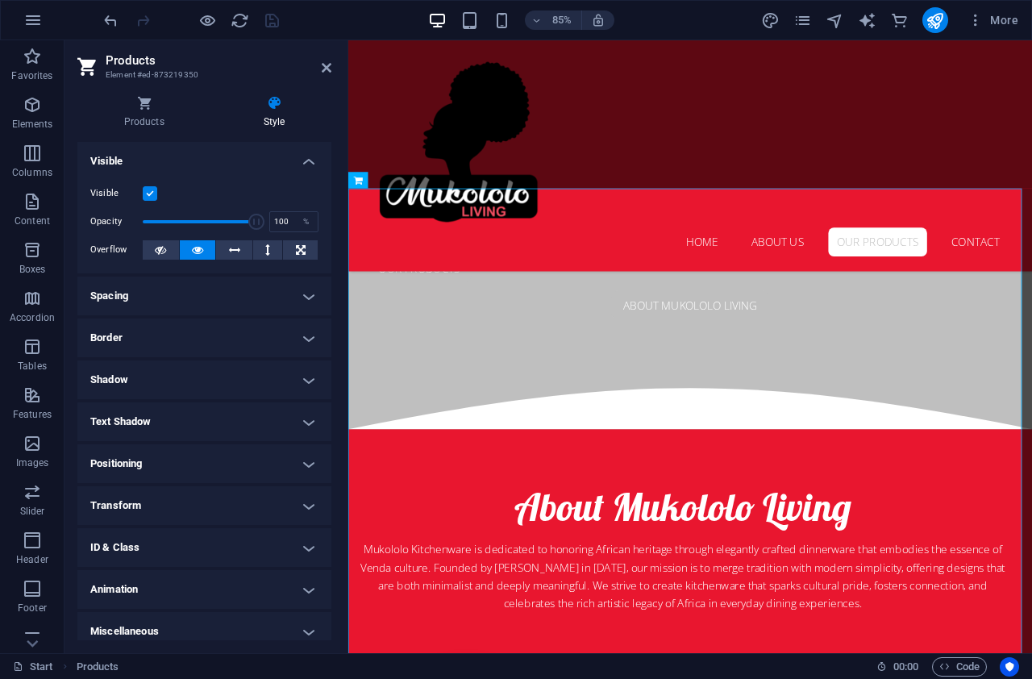
click at [306, 296] on h4 "Spacing" at bounding box center [204, 295] width 254 height 39
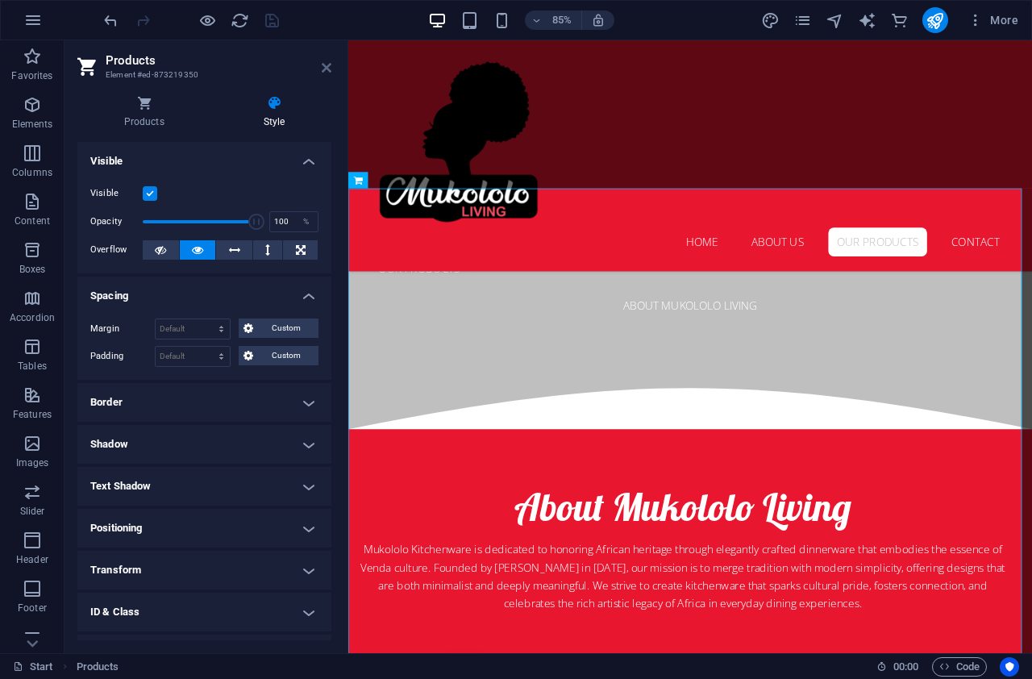
click at [326, 73] on icon at bounding box center [327, 67] width 10 height 13
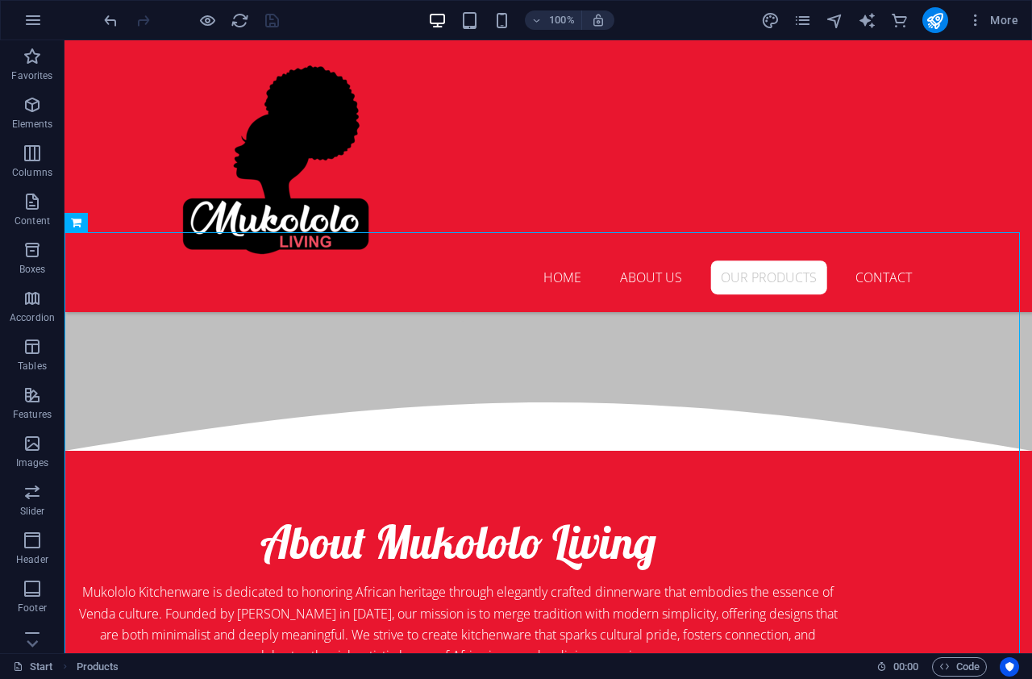
scroll to position [797, 0]
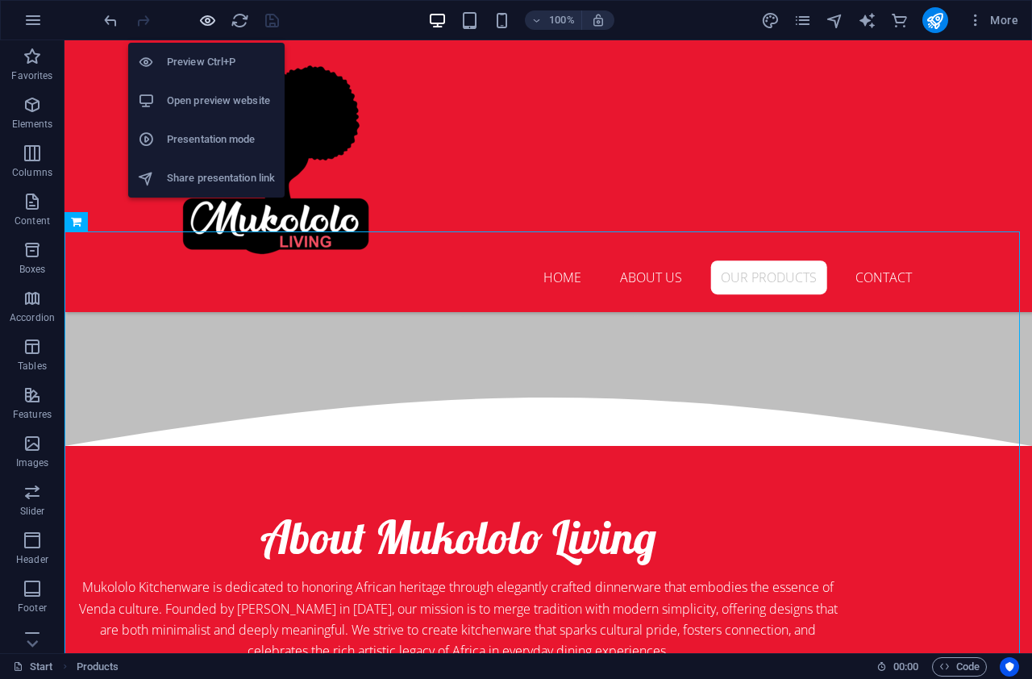
click at [202, 16] on icon "button" at bounding box center [207, 20] width 19 height 19
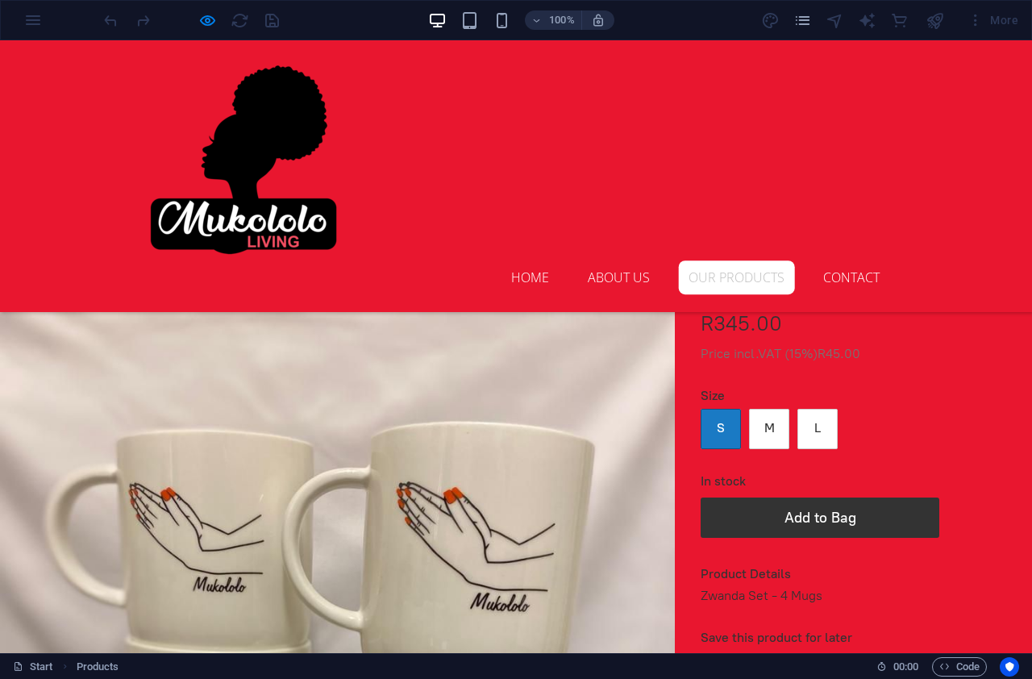
click at [716, 260] on link "Our Products" at bounding box center [736, 277] width 117 height 34
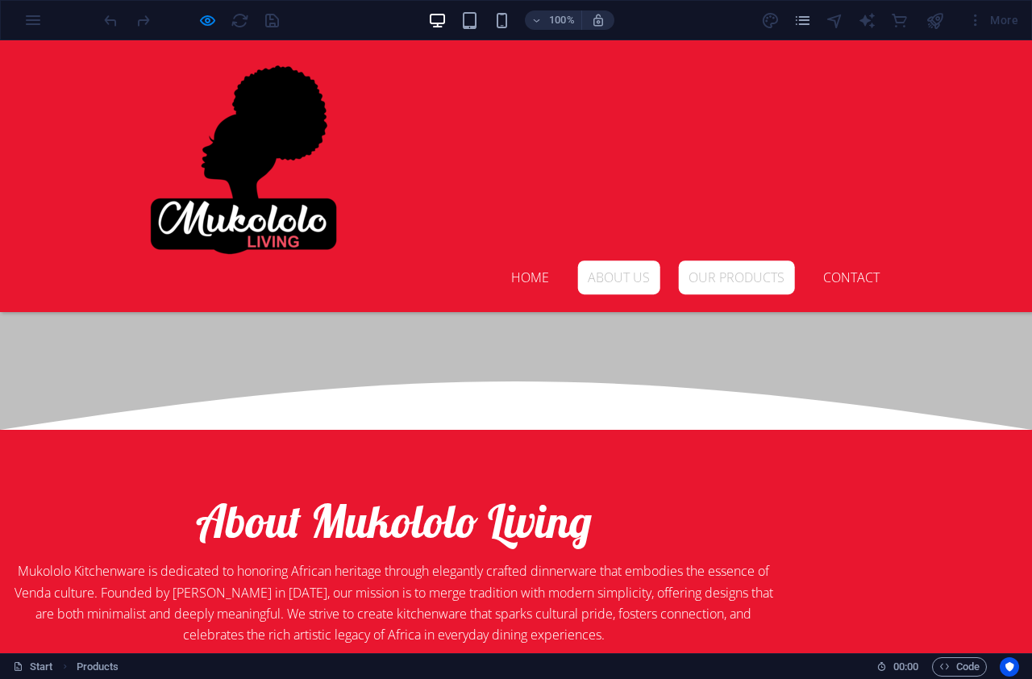
scroll to position [750, 0]
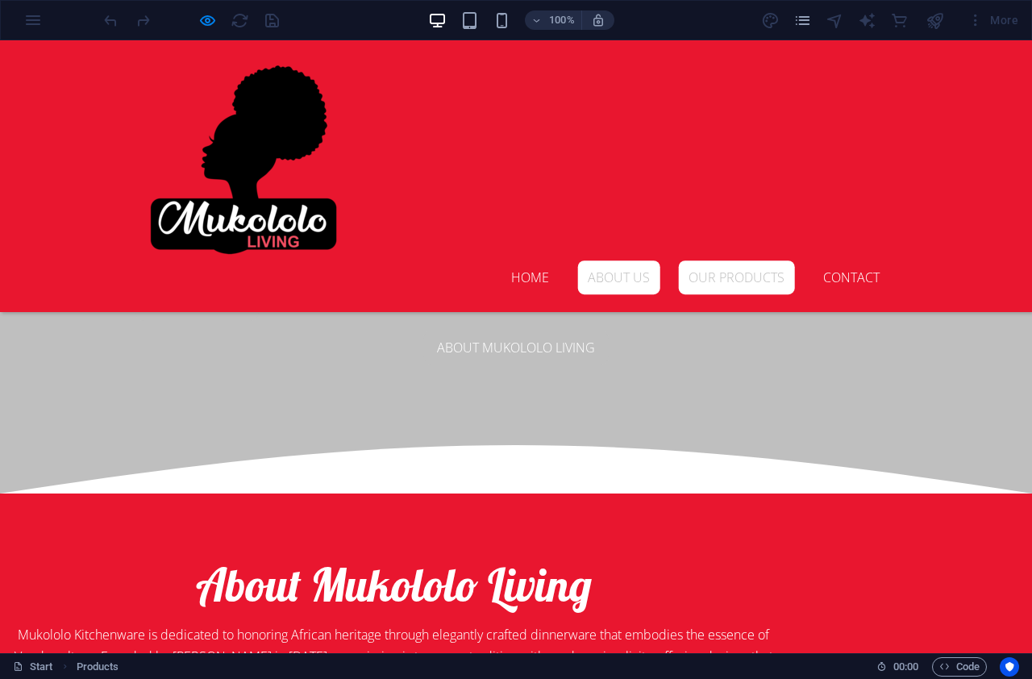
click at [713, 260] on link "Our Products" at bounding box center [736, 277] width 117 height 34
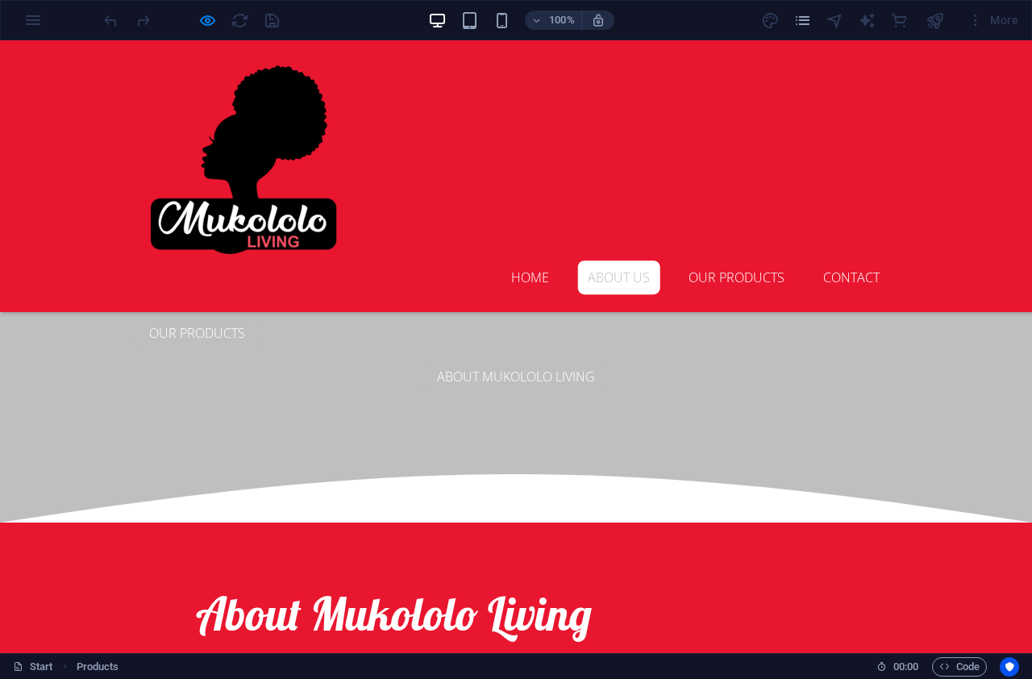
scroll to position [717, 0]
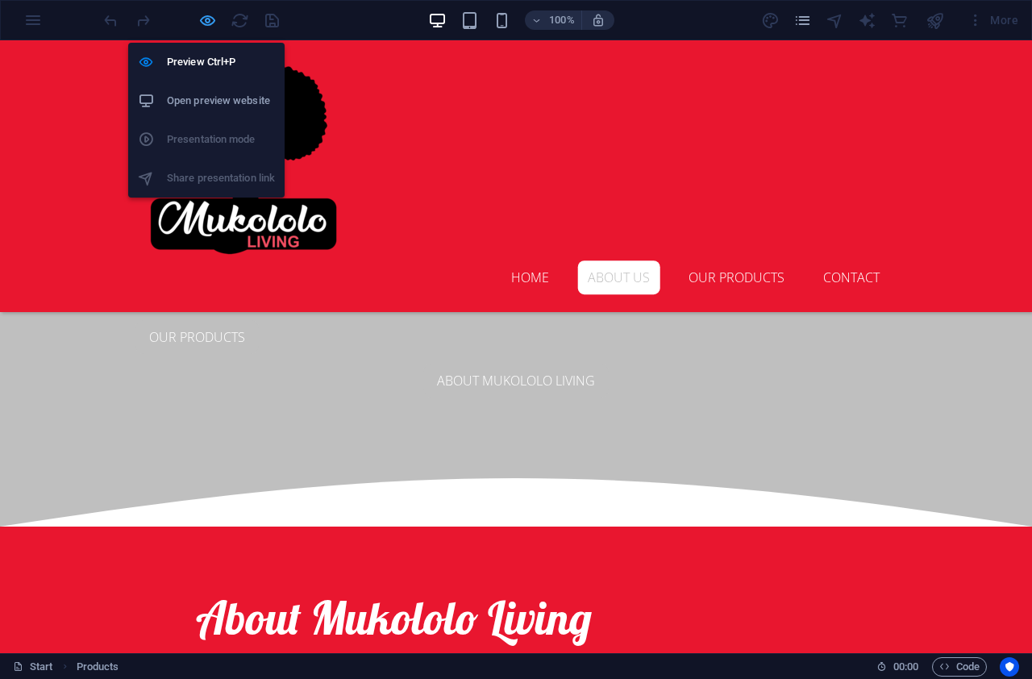
click at [212, 22] on icon "button" at bounding box center [207, 20] width 19 height 19
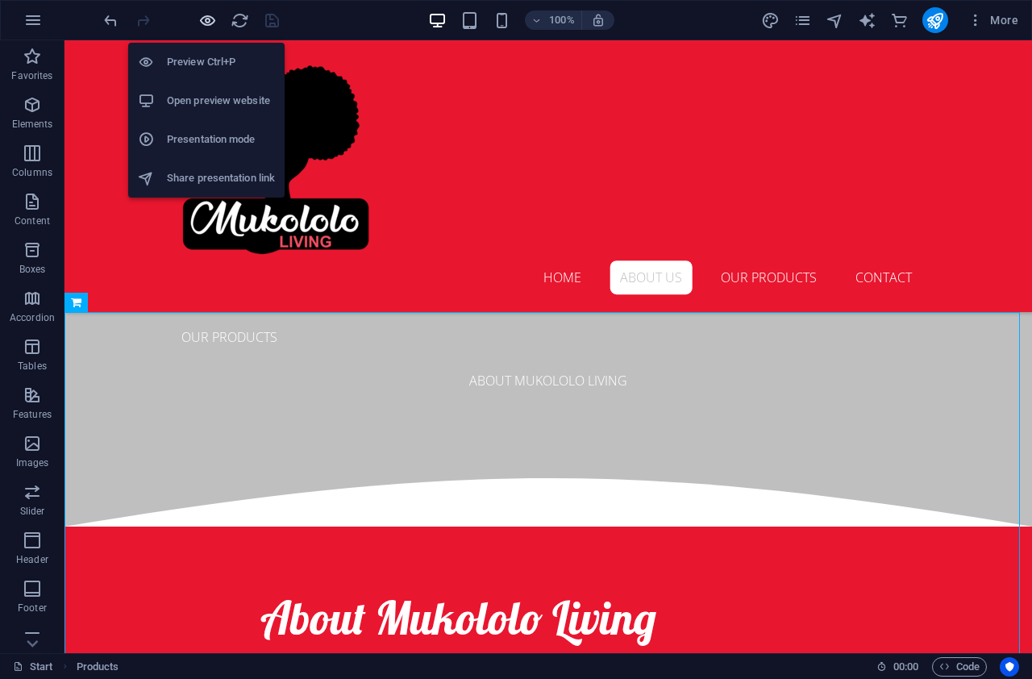
click at [213, 23] on icon "button" at bounding box center [207, 20] width 19 height 19
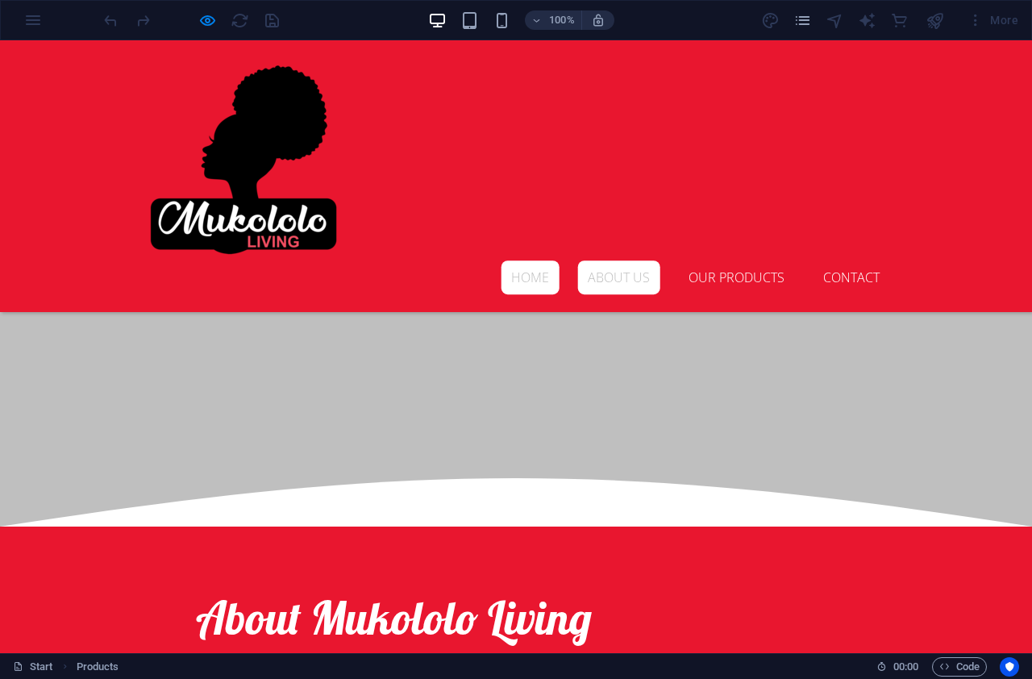
click at [552, 260] on link "Home" at bounding box center [530, 277] width 59 height 34
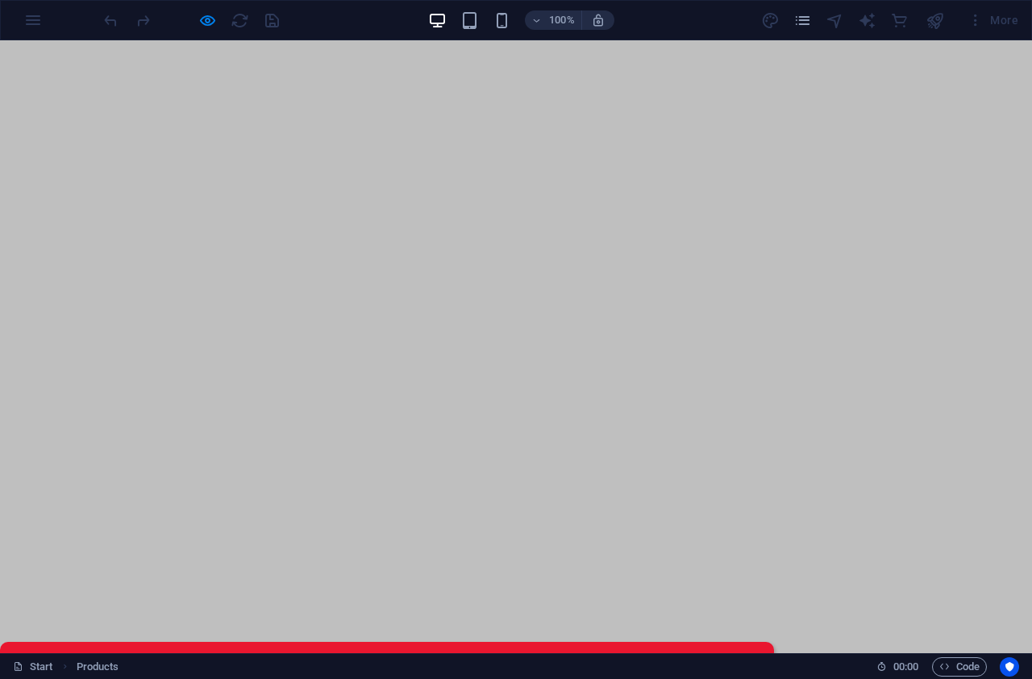
scroll to position [0, 0]
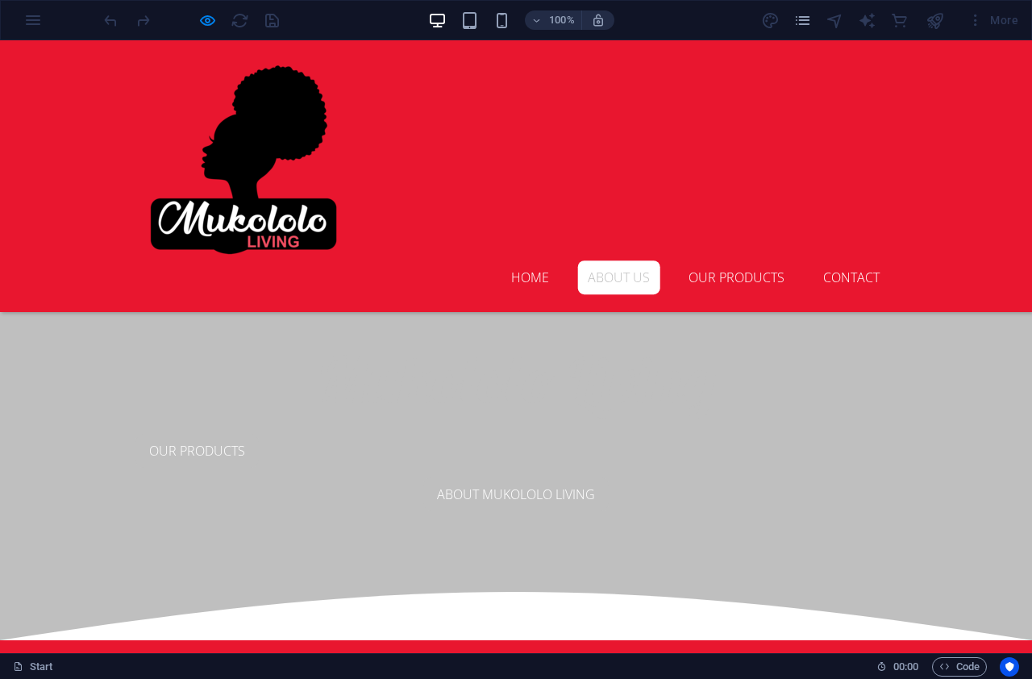
scroll to position [595, 0]
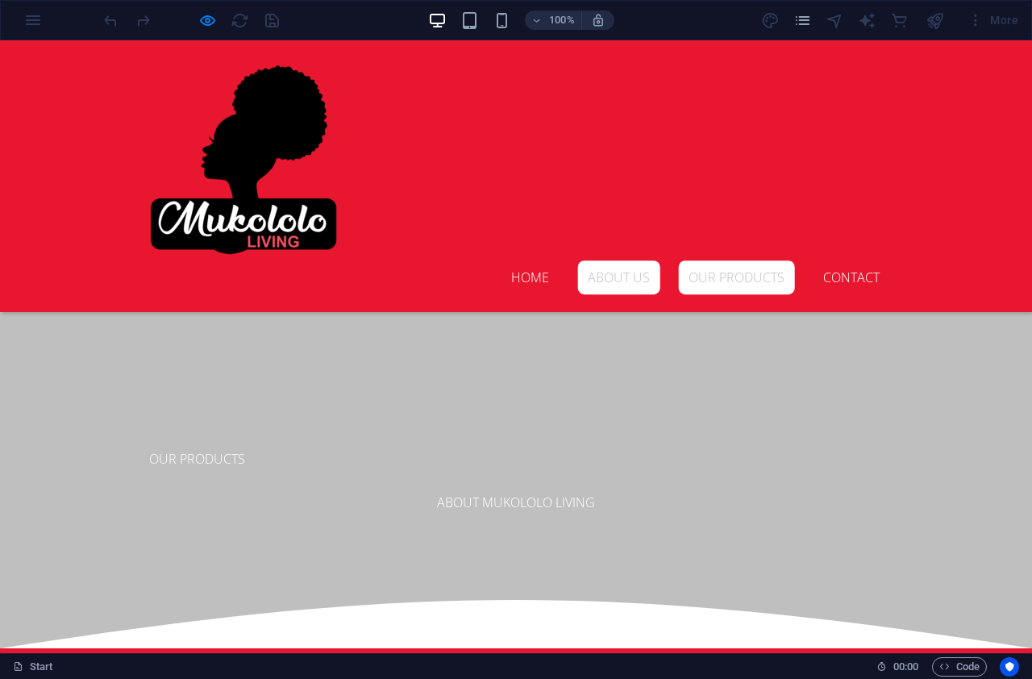
click at [719, 260] on link "Our Products" at bounding box center [736, 277] width 117 height 34
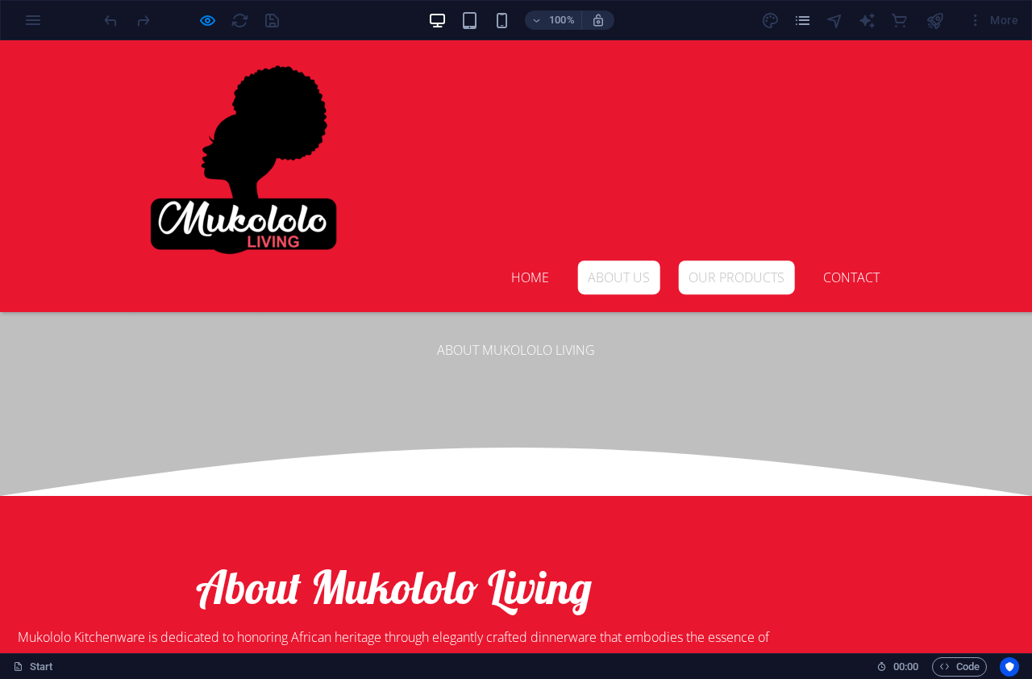
scroll to position [750, 0]
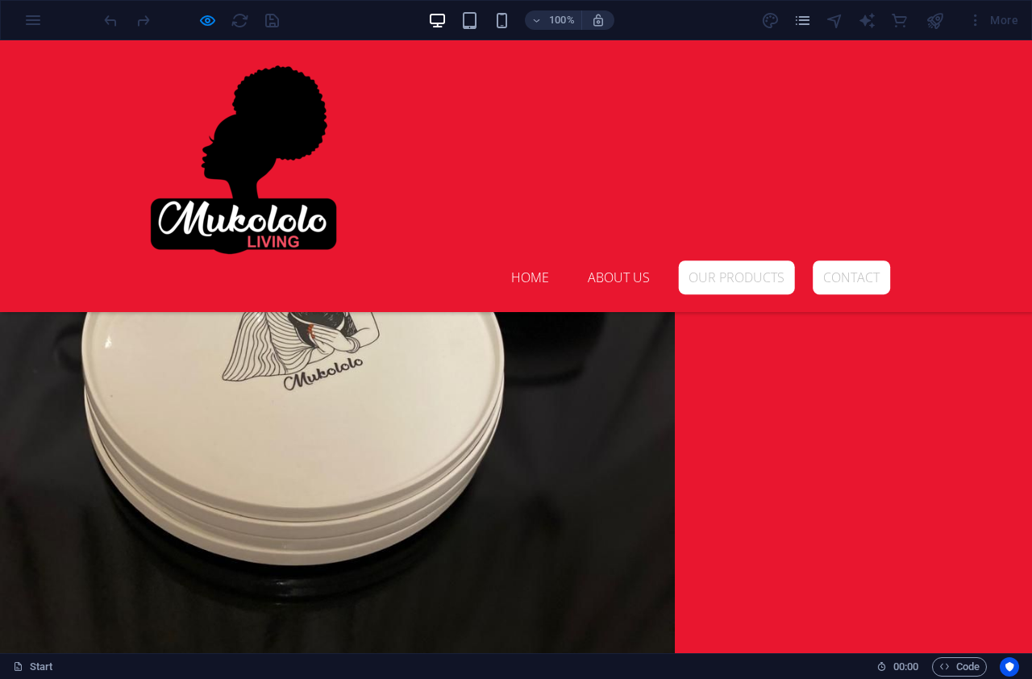
click at [734, 260] on link "Our Products" at bounding box center [736, 277] width 117 height 34
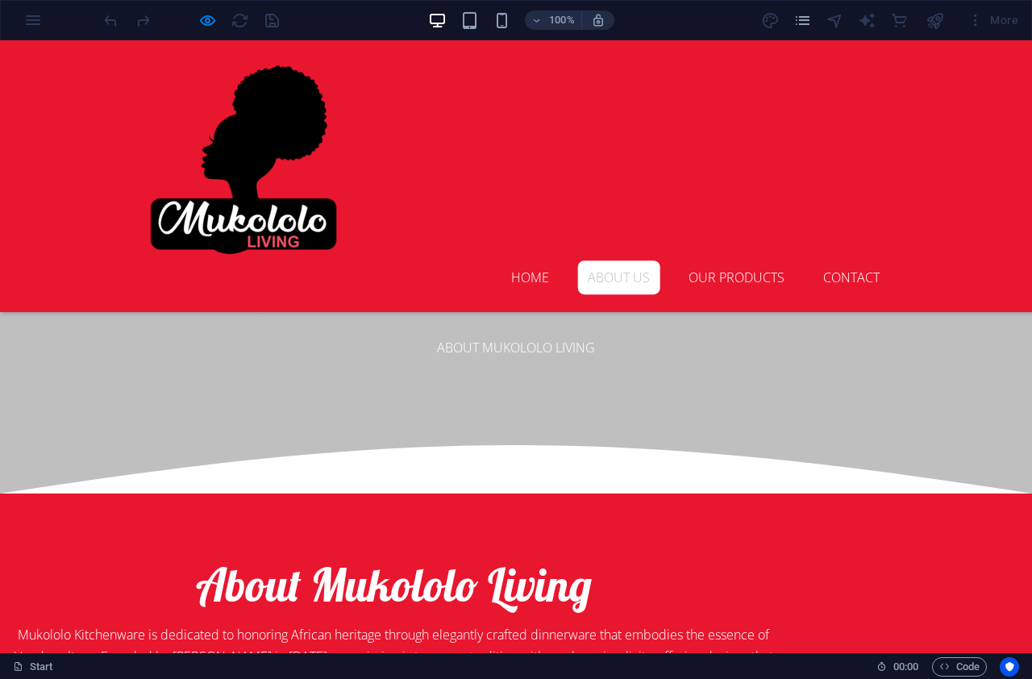
click at [265, 114] on img at bounding box center [243, 159] width 202 height 202
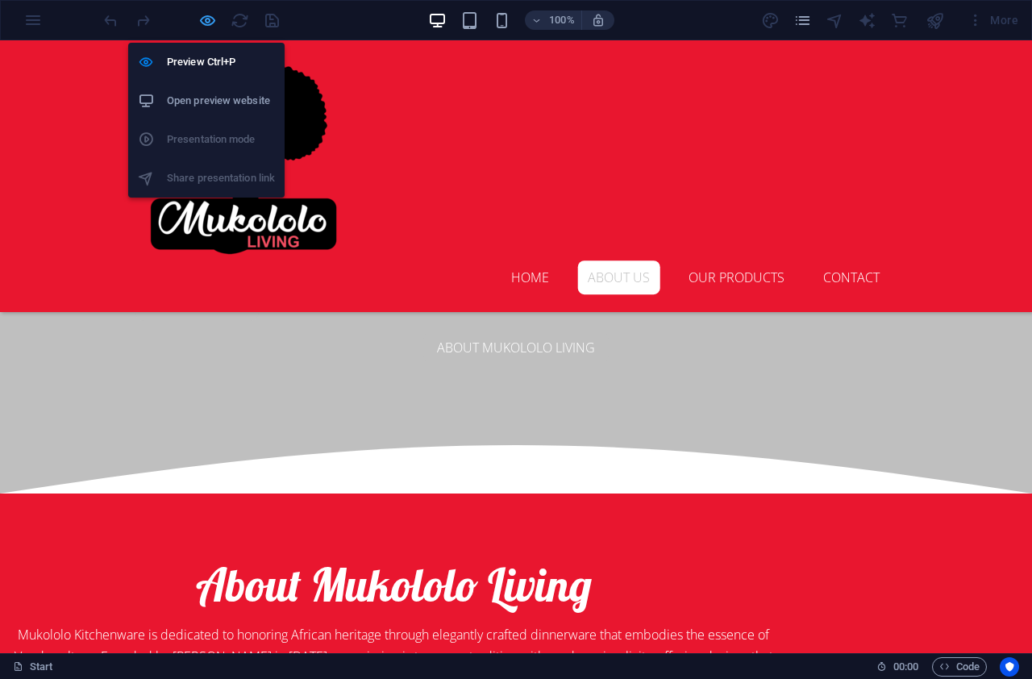
click at [204, 15] on icon "button" at bounding box center [207, 20] width 19 height 19
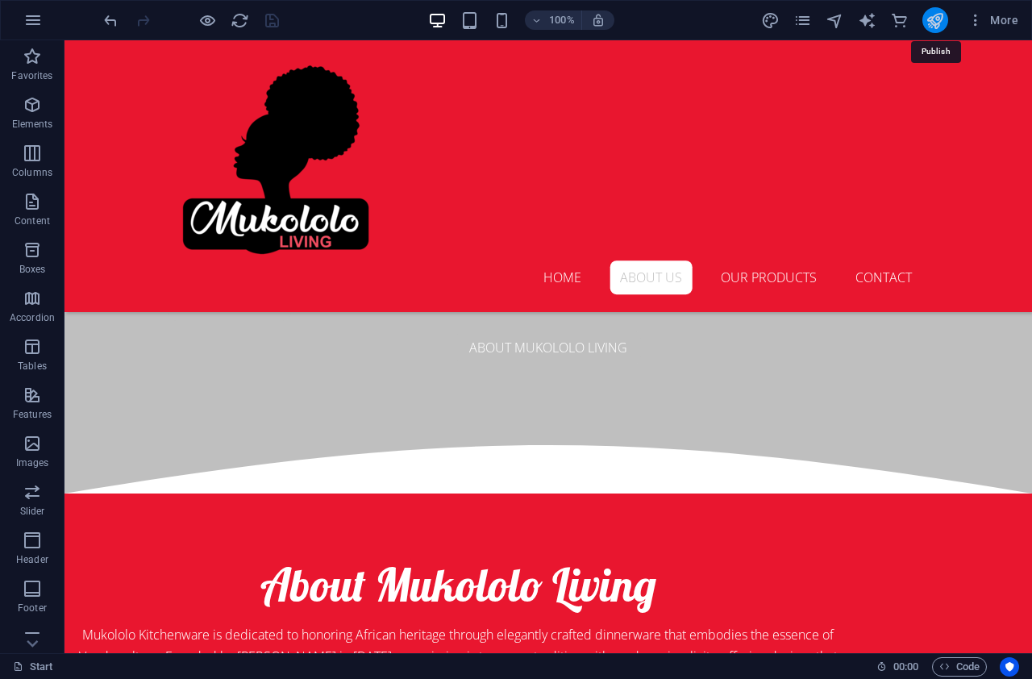
click at [937, 23] on icon "publish" at bounding box center [934, 20] width 19 height 19
